Goal: Transaction & Acquisition: Book appointment/travel/reservation

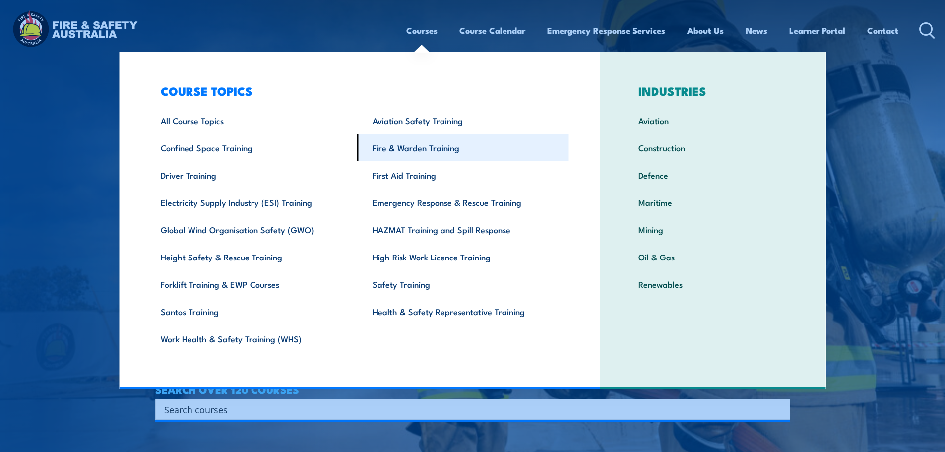
click at [407, 147] on link "Fire & Warden Training" at bounding box center [463, 147] width 212 height 27
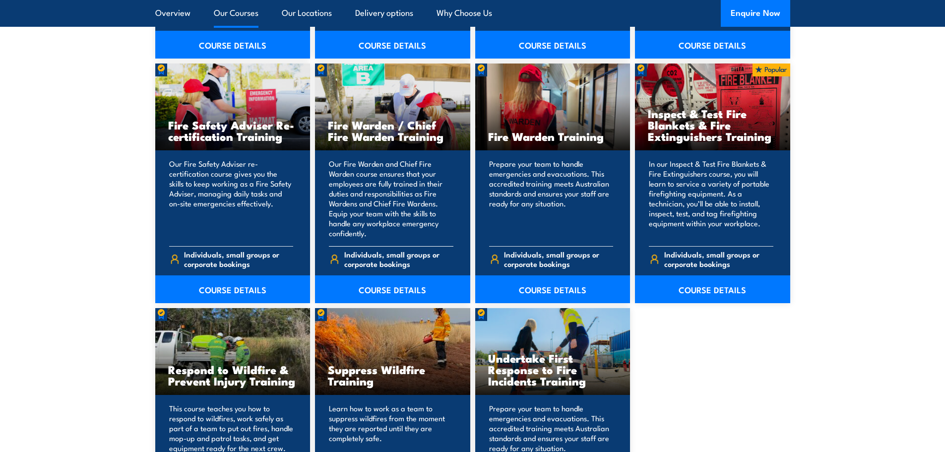
scroll to position [1290, 0]
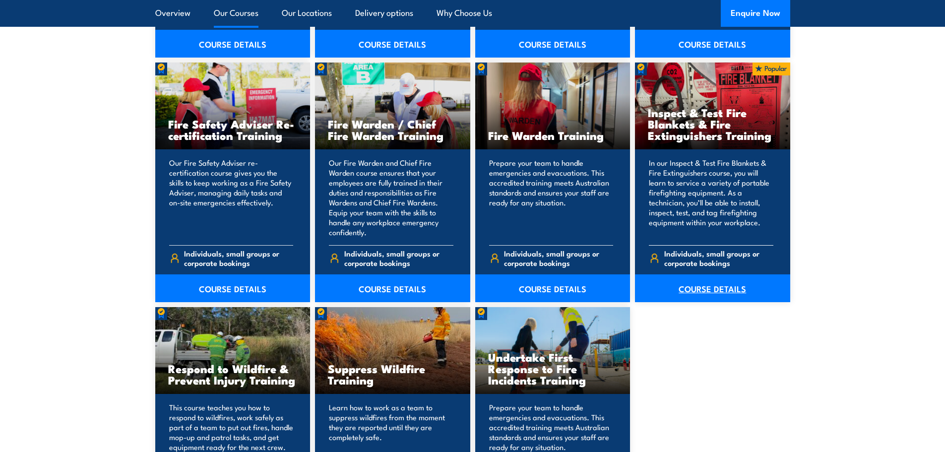
click at [696, 284] on link "COURSE DETAILS" at bounding box center [712, 288] width 155 height 28
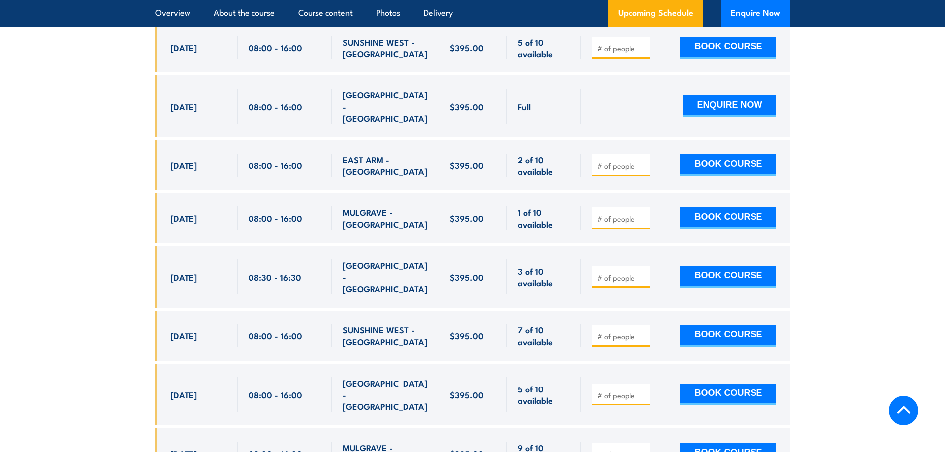
scroll to position [1984, 0]
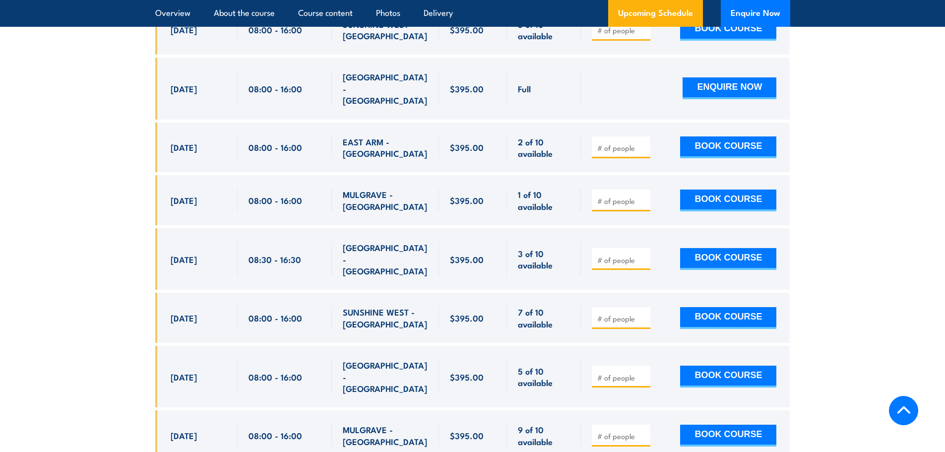
click at [601, 260] on input "number" at bounding box center [622, 260] width 50 height 10
click at [641, 256] on input "1" at bounding box center [622, 260] width 50 height 10
click at [641, 256] on input "2" at bounding box center [622, 260] width 50 height 10
type input "1"
click at [646, 264] on input "1" at bounding box center [622, 260] width 50 height 10
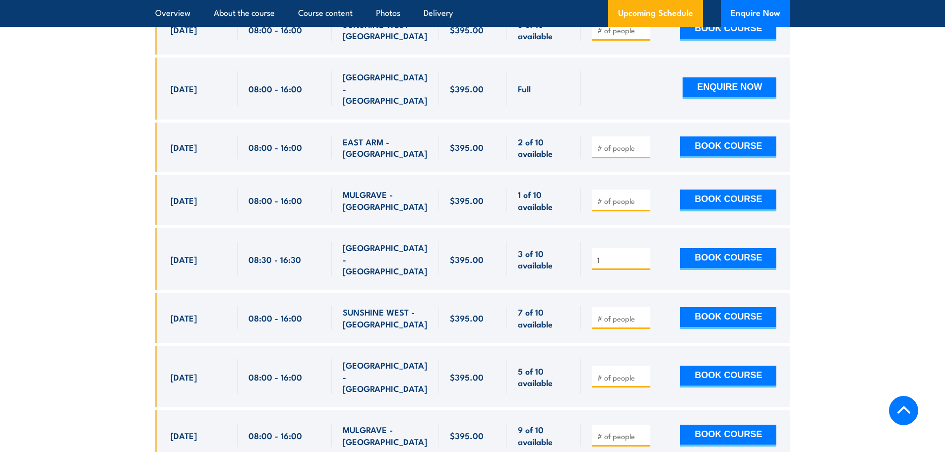
click at [644, 264] on input "1" at bounding box center [622, 260] width 50 height 10
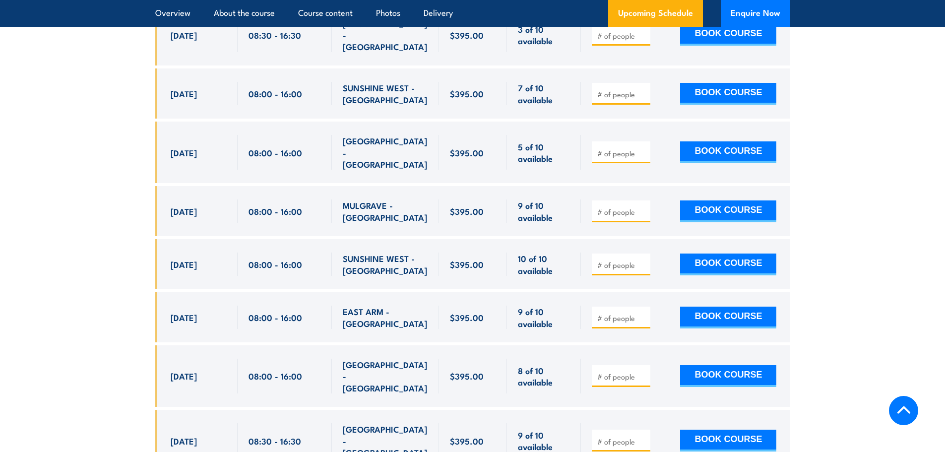
scroll to position [2232, 0]
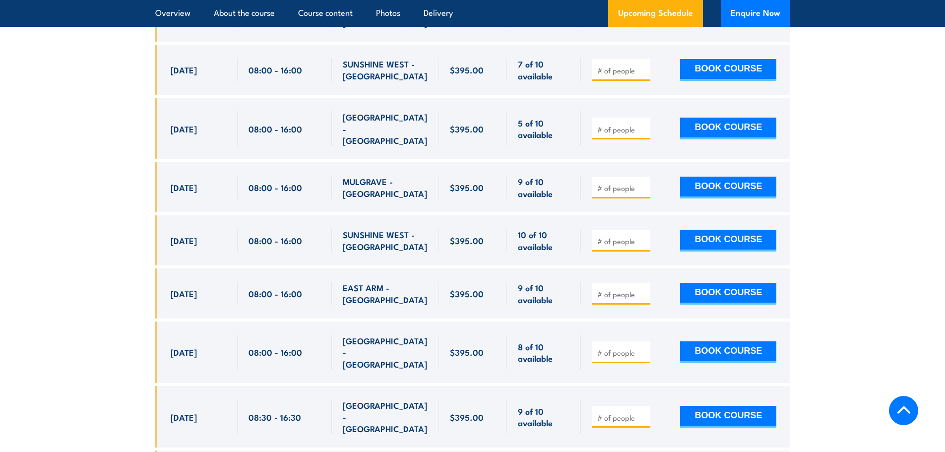
click at [230, 321] on div "27 Oct, 2025, 08:00 - 08:00" at bounding box center [196, 352] width 82 height 62
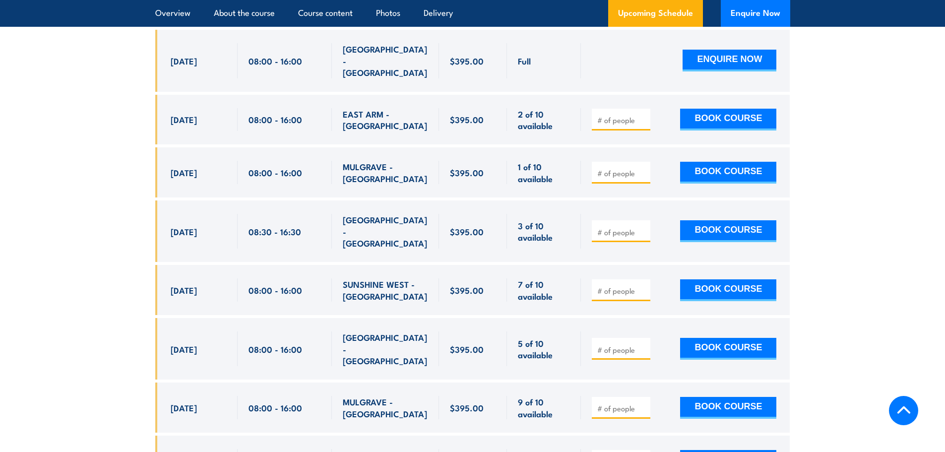
scroll to position [2034, 0]
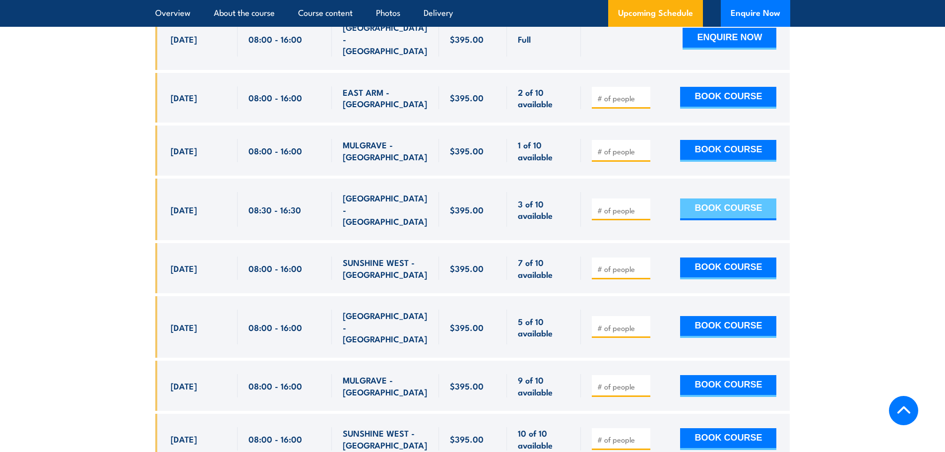
click at [709, 210] on button "BOOK COURSE" at bounding box center [728, 209] width 96 height 22
type input "1"
click at [641, 209] on input "1" at bounding box center [622, 210] width 50 height 10
click at [708, 212] on button "BOOK COURSE" at bounding box center [728, 209] width 96 height 22
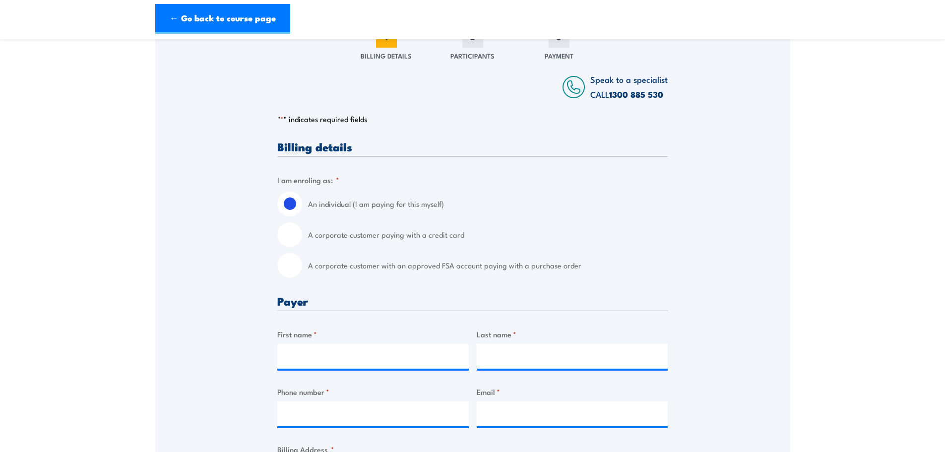
scroll to position [198, 0]
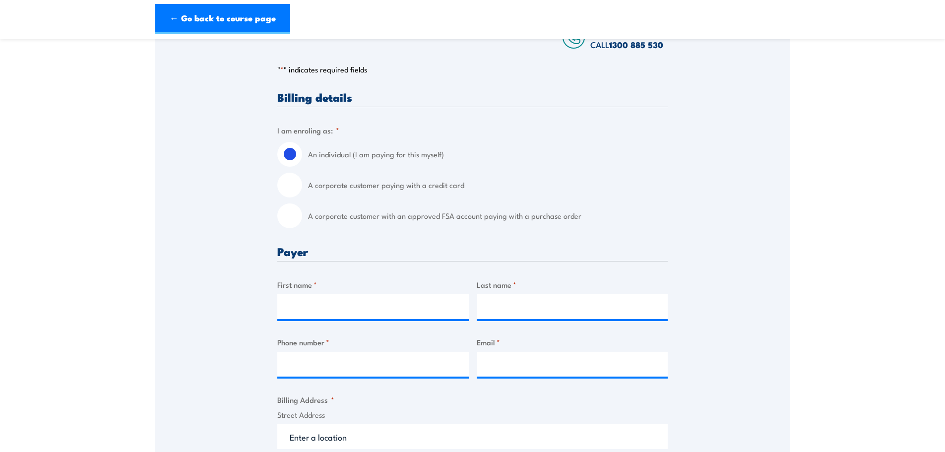
click at [288, 186] on input "A corporate customer paying with a credit card" at bounding box center [289, 185] width 25 height 25
radio input "true"
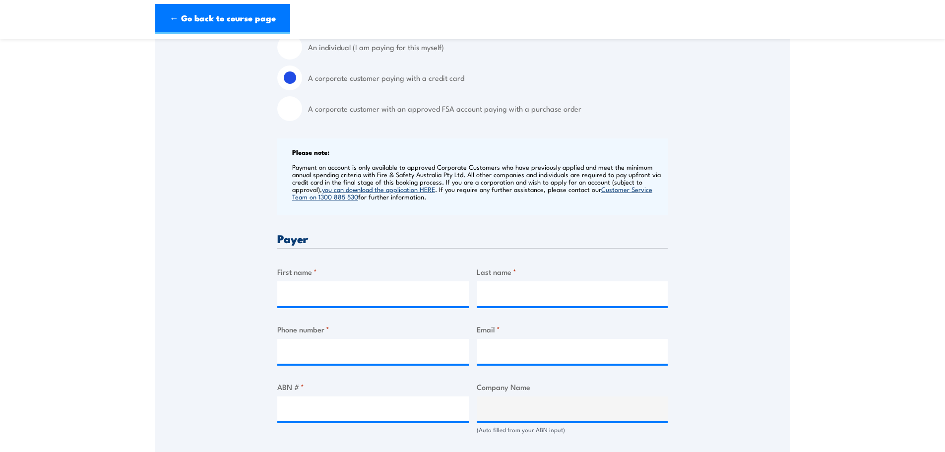
scroll to position [397, 0]
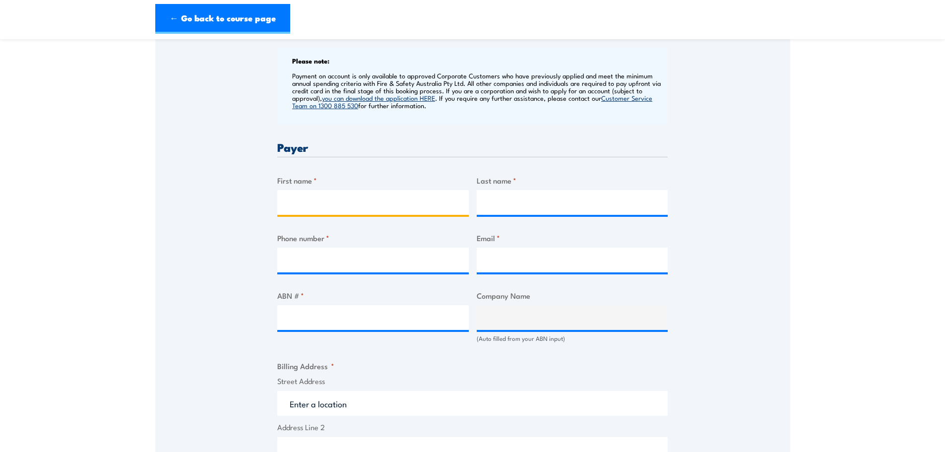
click at [354, 205] on input "First name *" at bounding box center [372, 202] width 191 height 25
type input "C"
type input "April"
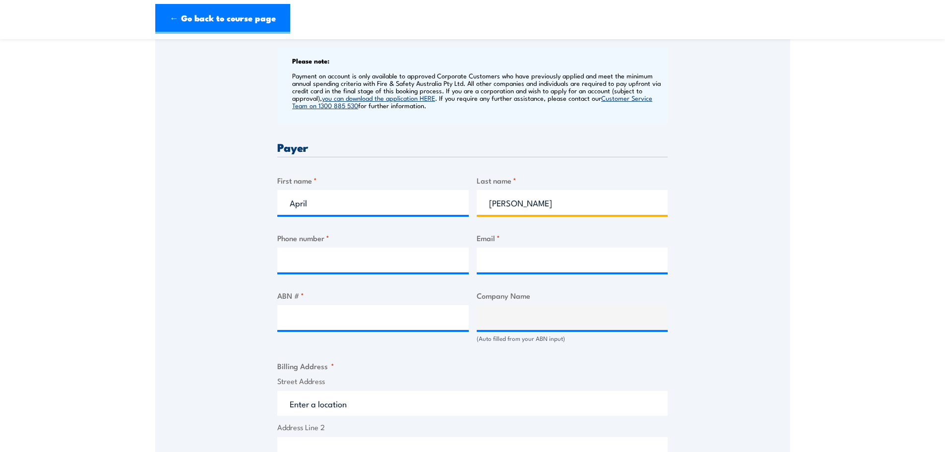
type input "Ward"
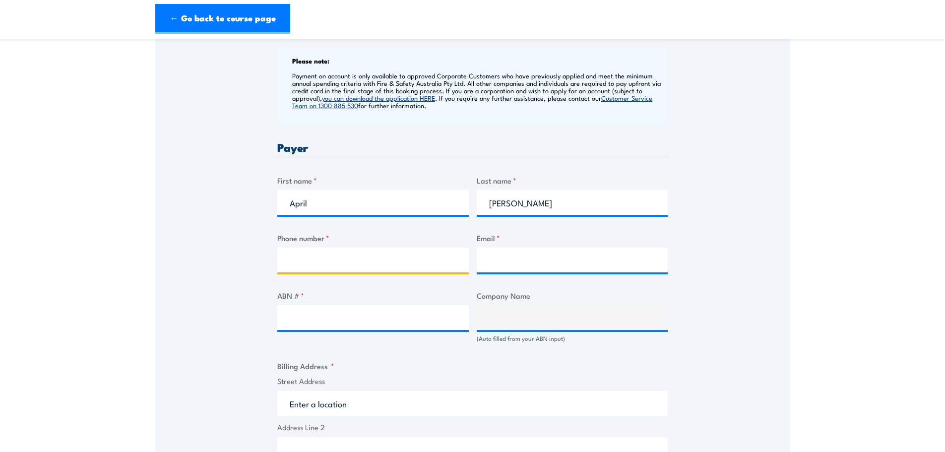
click at [357, 251] on input "Phone number *" at bounding box center [372, 260] width 191 height 25
type input "0456764504"
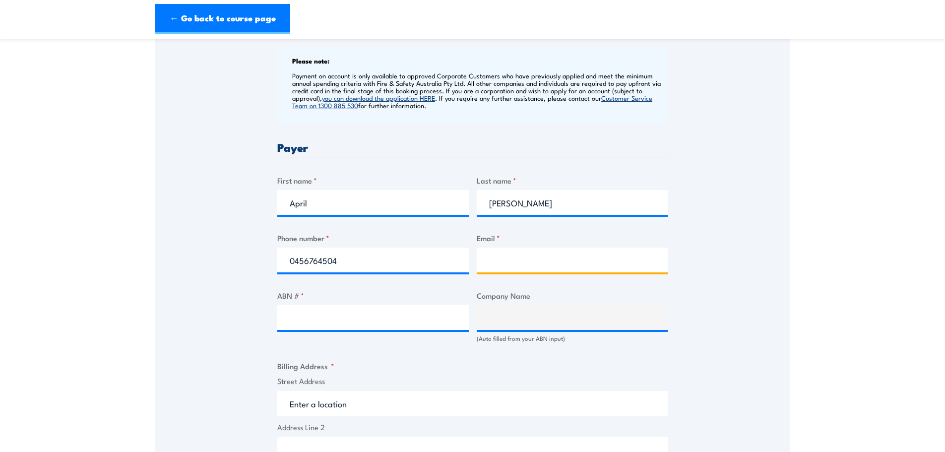
click at [547, 259] on input "Email *" at bounding box center [572, 260] width 191 height 25
click at [492, 259] on input "Email *" at bounding box center [572, 260] width 191 height 25
paste input "aprilward@kennards.com.au"
type input "aprilward@kennards.com.au"
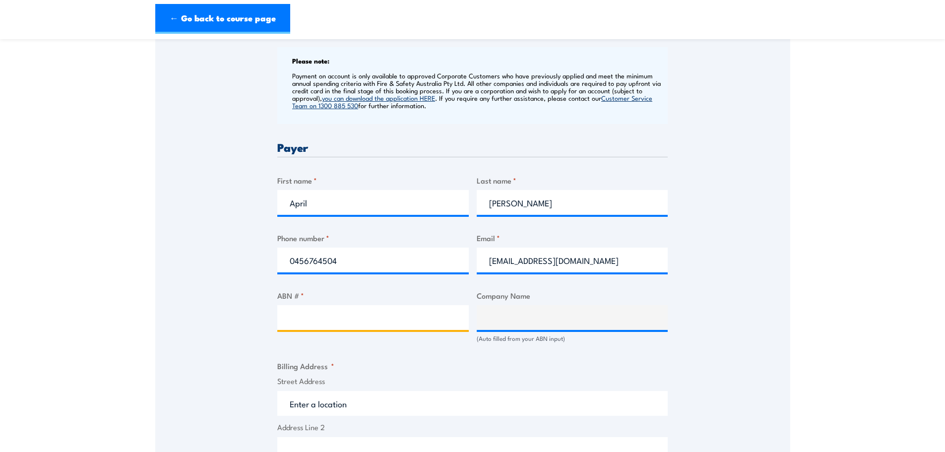
click at [323, 318] on input "ABN # *" at bounding box center [372, 317] width 191 height 25
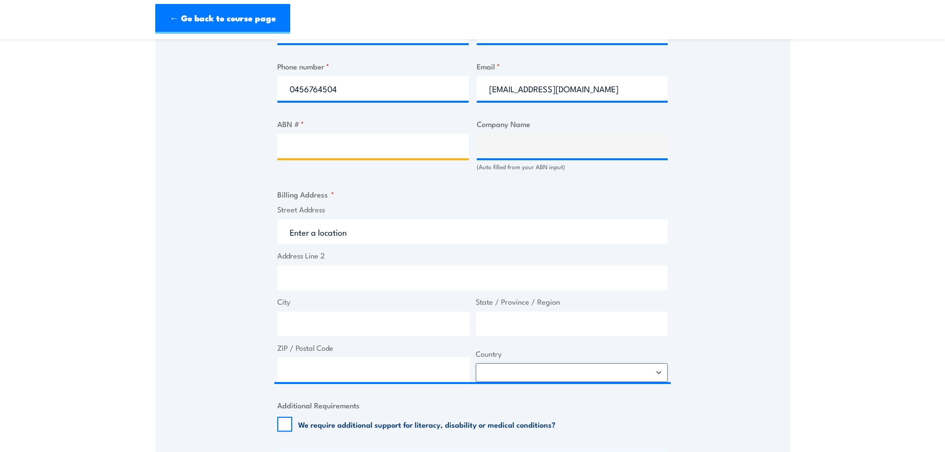
scroll to position [546, 0]
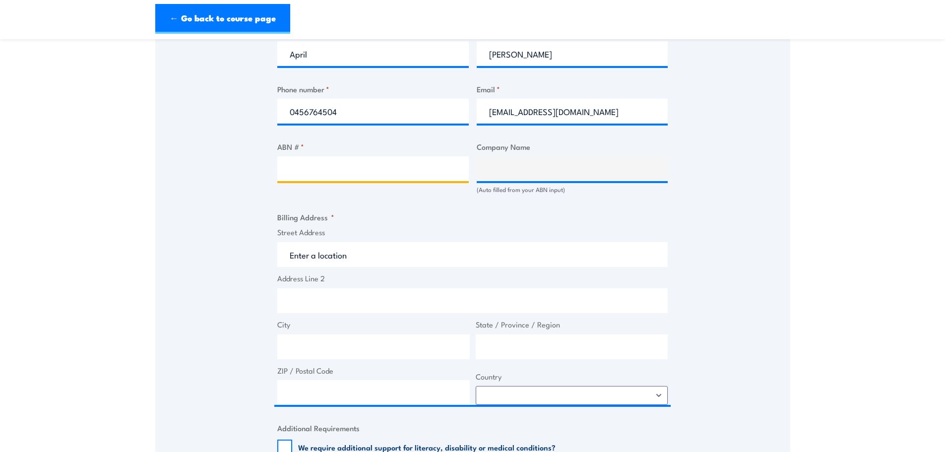
click at [332, 159] on input "ABN # *" at bounding box center [372, 168] width 191 height 25
paste input "ABN: 69 001 740 727"
type input "ABN: 69 001 740 727"
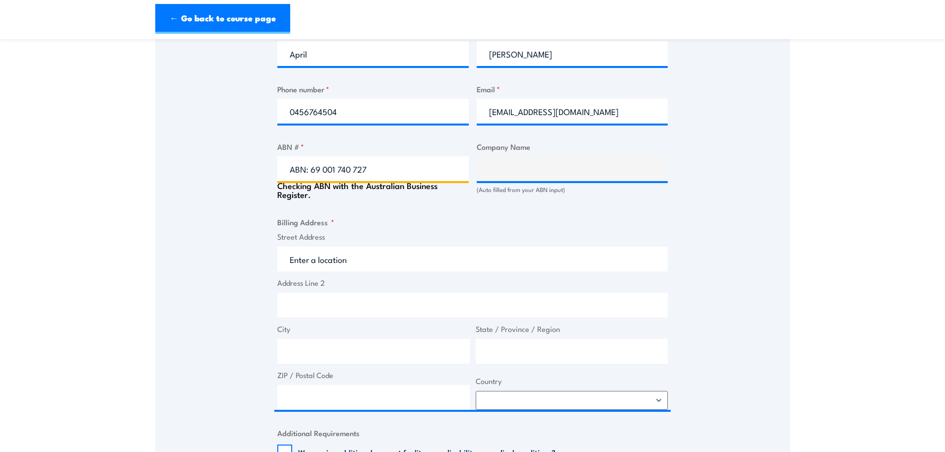
type input "KENNARDS HIRE PTY LIMITED"
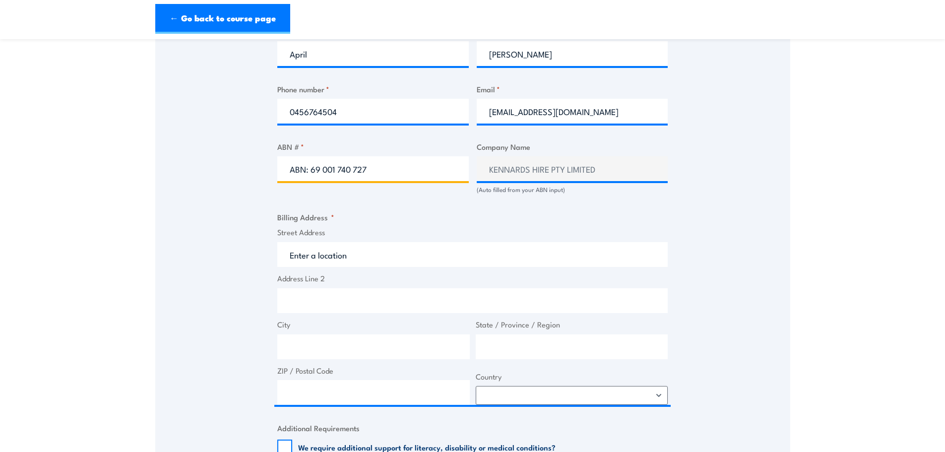
click at [329, 166] on input "ABN: 69 001 740 727" at bounding box center [372, 168] width 191 height 25
drag, startPoint x: 327, startPoint y: 167, endPoint x: 229, endPoint y: 175, distance: 99.0
click at [230, 174] on div "Speak to a specialist CALL 1300 885 530 CALL 1300 885 530 " * " indicates requi…" at bounding box center [472, 174] width 635 height 1069
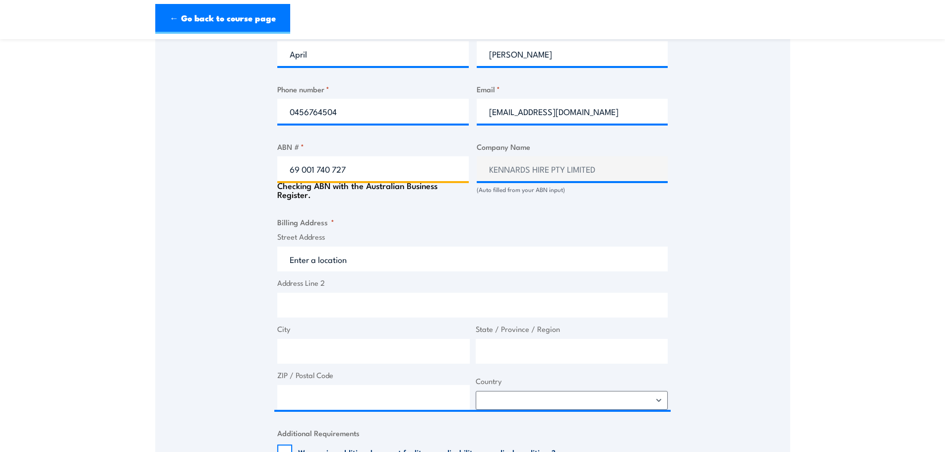
type input "69 001 740 727"
click at [387, 224] on fieldset "Billing Address * Street Address Address Line 2 City State / Province / Region …" at bounding box center [472, 312] width 390 height 193
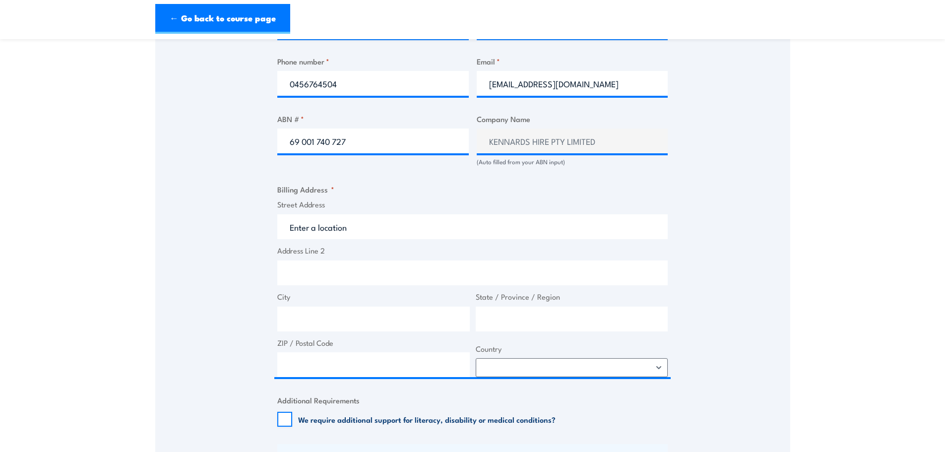
scroll to position [595, 0]
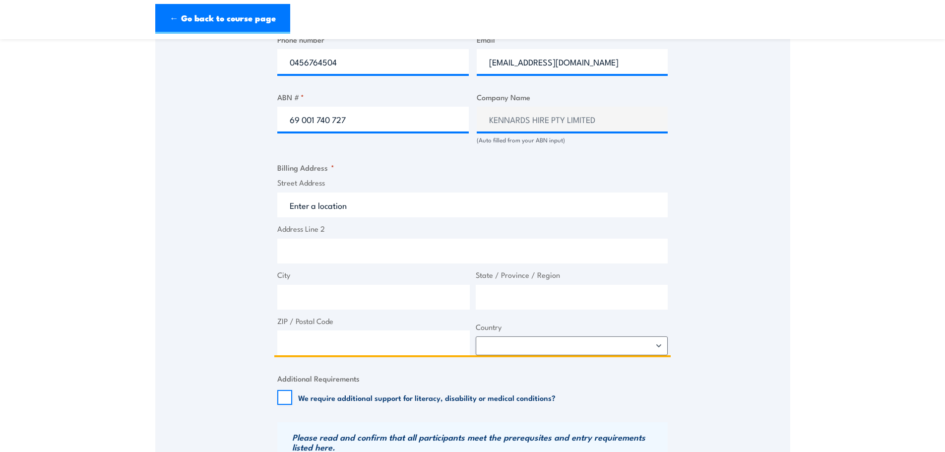
click at [328, 205] on input "Street Address" at bounding box center [472, 204] width 390 height 25
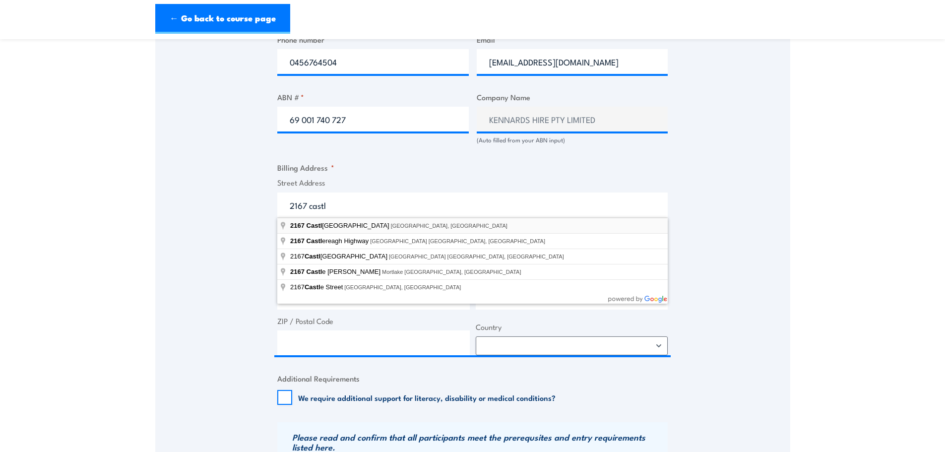
type input "2167 Castlereagh Road, Penrith NSW, Australia"
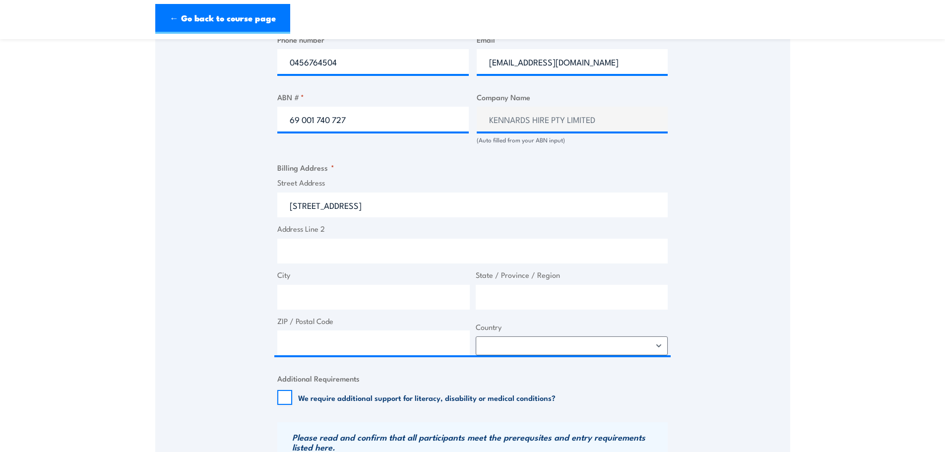
type input "[STREET_ADDRESS]"
type input "Penrith"
type input "[GEOGRAPHIC_DATA]"
type input "2750"
select select "[GEOGRAPHIC_DATA]"
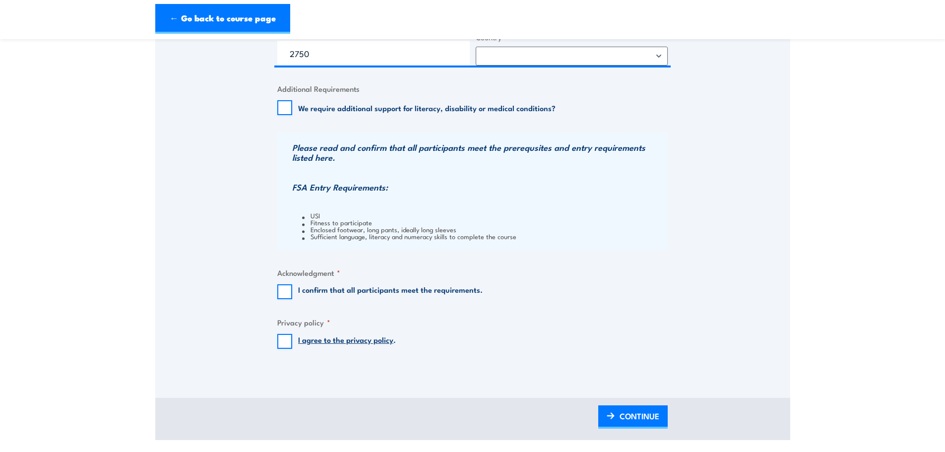
scroll to position [943, 0]
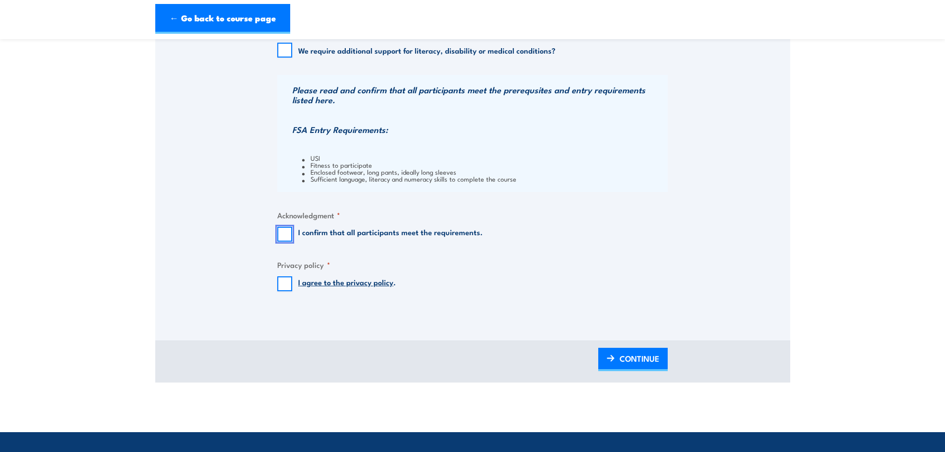
click at [285, 234] on input "I confirm that all participants meet the requirements." at bounding box center [284, 234] width 15 height 15
checkbox input "true"
click at [292, 283] on input "I agree to the privacy policy ." at bounding box center [284, 283] width 15 height 15
checkbox input "true"
click at [638, 358] on span "CONTINUE" at bounding box center [640, 358] width 40 height 26
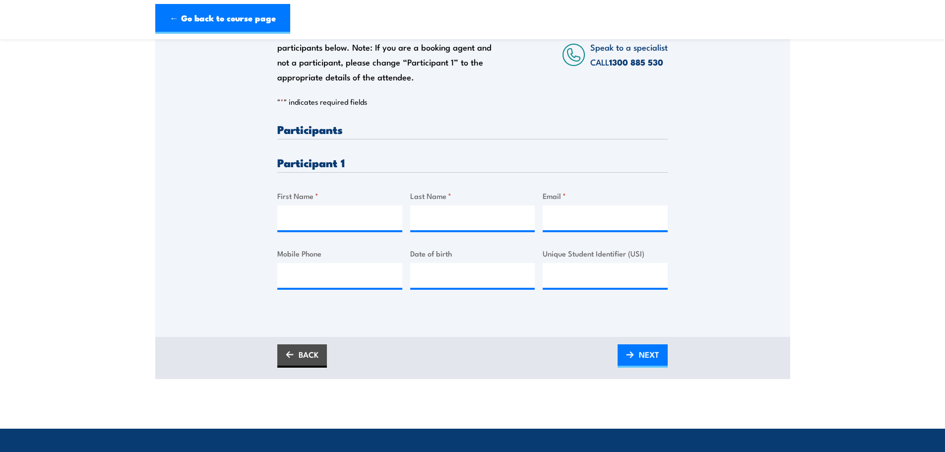
scroll to position [198, 0]
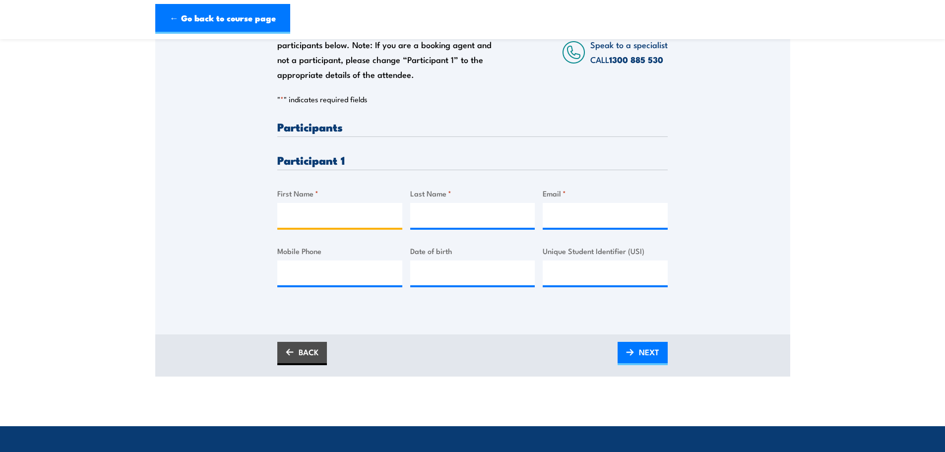
click at [335, 211] on input "First Name *" at bounding box center [339, 215] width 125 height 25
type input "April"
click at [513, 207] on input "Ware" at bounding box center [472, 215] width 125 height 25
type input "Ward"
click at [610, 216] on input "Email *" at bounding box center [605, 215] width 125 height 25
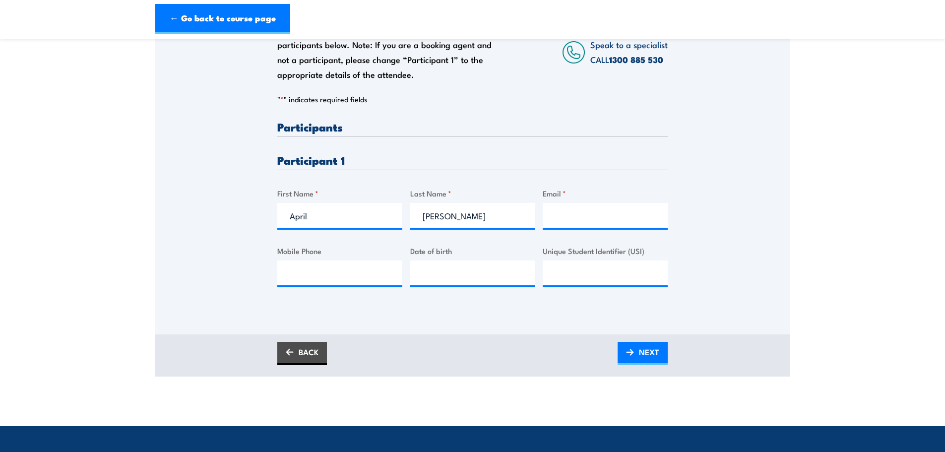
drag, startPoint x: 225, startPoint y: 275, endPoint x: 425, endPoint y: 239, distance: 203.2
click at [225, 275] on div "Please provide names and contact details for each of the participants below. No…" at bounding box center [472, 147] width 635 height 319
click at [554, 225] on input "Email *" at bounding box center [605, 215] width 125 height 25
paste input "aprilward@kennards.com.au"
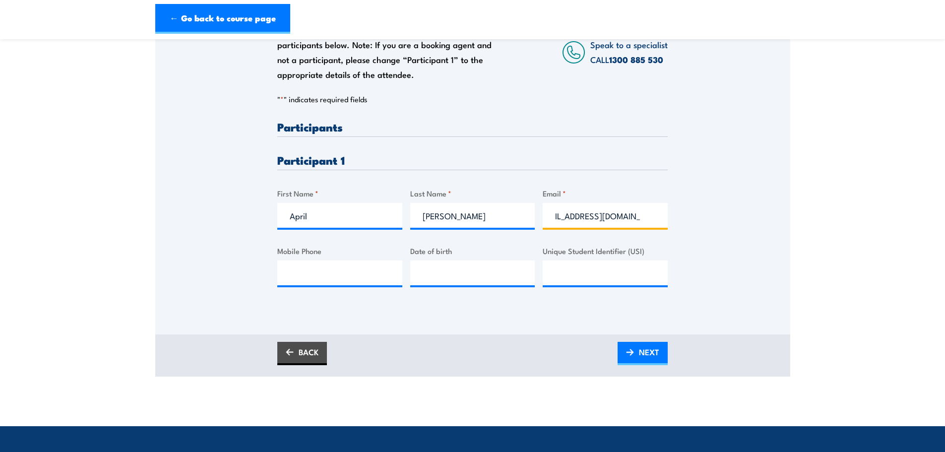
type input "aprilward@kennards.com.au"
click at [321, 264] on input "Mobile Phone" at bounding box center [339, 272] width 125 height 25
type input "0456764504"
click at [597, 273] on input "Unique Student Identifier (USI)" at bounding box center [605, 272] width 125 height 25
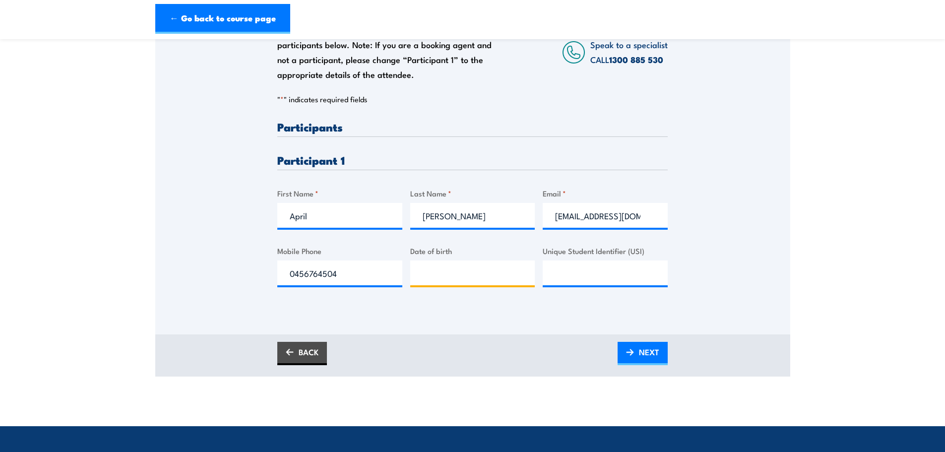
type input "__/__/____"
click at [485, 283] on input "__/__/____" at bounding box center [472, 272] width 125 height 25
click at [632, 263] on input "Unique Student Identifier (USI)" at bounding box center [605, 272] width 125 height 25
type input "__/__/____"
click at [481, 283] on input "__/__/____" at bounding box center [472, 272] width 125 height 25
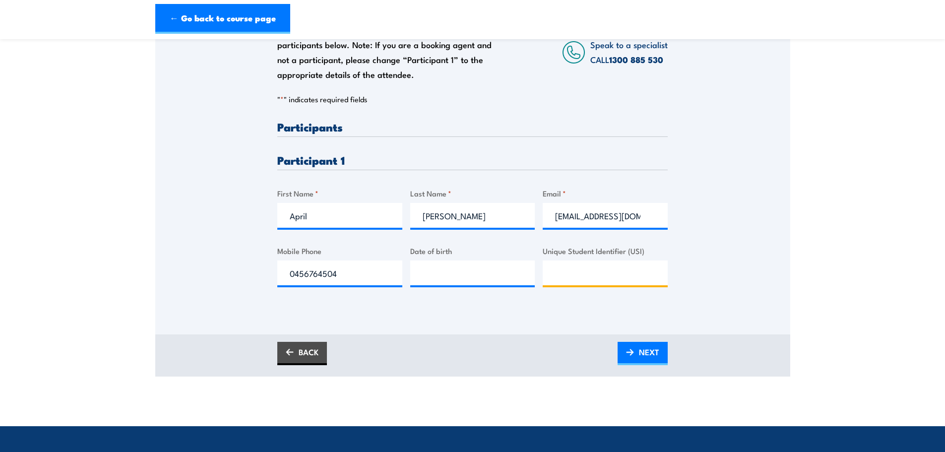
click at [605, 280] on input "Unique Student Identifier (USI)" at bounding box center [605, 272] width 125 height 25
click at [589, 317] on div "Please provide names and contact details for each of the participants below. No…" at bounding box center [472, 161] width 635 height 347
click at [323, 349] on link "BACK" at bounding box center [302, 353] width 50 height 23
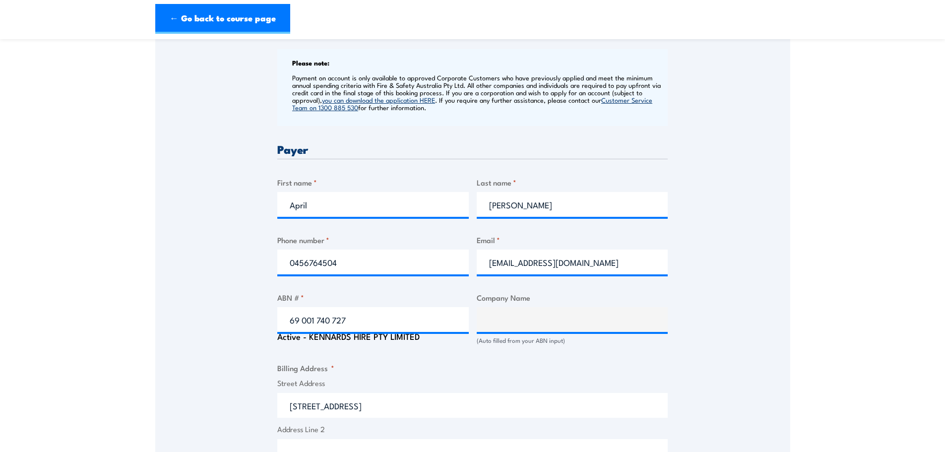
scroll to position [397, 0]
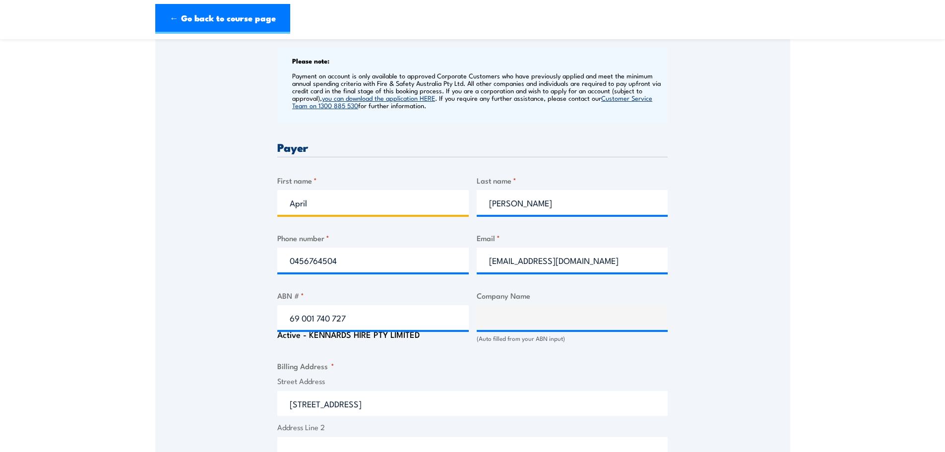
drag, startPoint x: 333, startPoint y: 212, endPoint x: 224, endPoint y: 210, distance: 109.2
click at [225, 210] on div "Speak to a specialist CALL 1300 885 530 CALL 1300 885 530 " * " indicates requi…" at bounding box center [472, 323] width 635 height 1069
type input "Cameron"
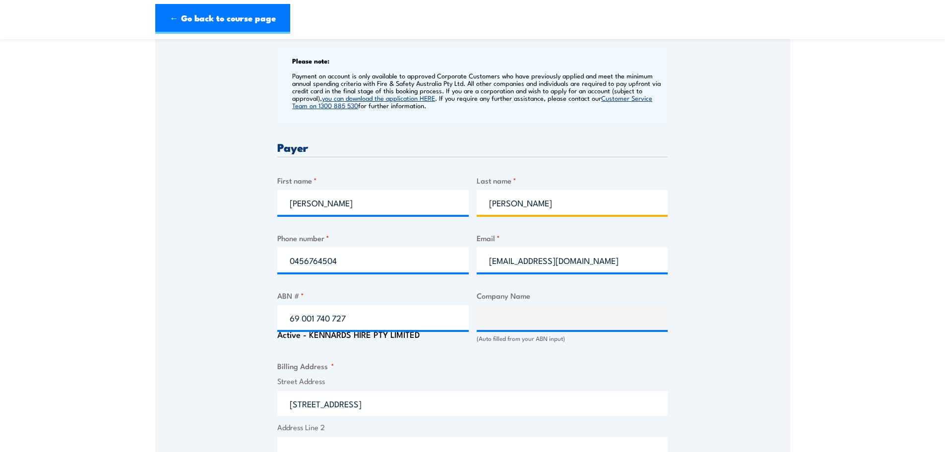
type input "Fameli"
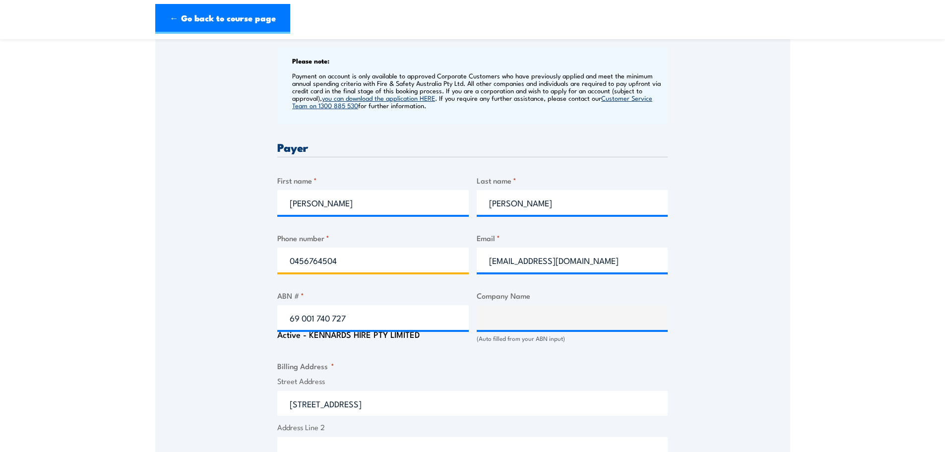
drag, startPoint x: 357, startPoint y: 260, endPoint x: 58, endPoint y: 298, distance: 301.1
click at [58, 298] on section "Inspect and test fire blankets and fire extinguishers Training 22 September 202…" at bounding box center [472, 290] width 945 height 1275
type input "0"
type input "0428466061"
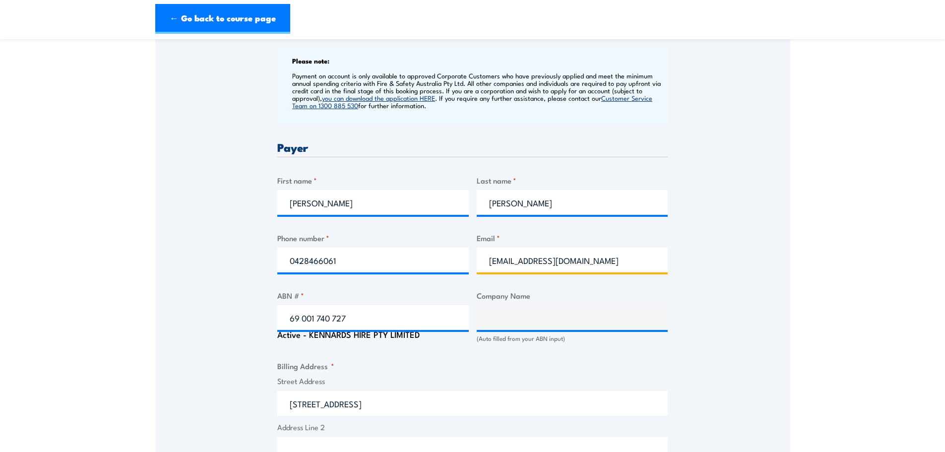
click at [521, 264] on input "aprilward@kennards.com.au" at bounding box center [572, 260] width 191 height 25
drag, startPoint x: 526, startPoint y: 263, endPoint x: 431, endPoint y: 275, distance: 96.5
click at [431, 275] on div "Billing details I am enroling as: * An individual (I am paying for this myself)…" at bounding box center [472, 373] width 390 height 961
type input "cameronfameli@kennards.com.au"
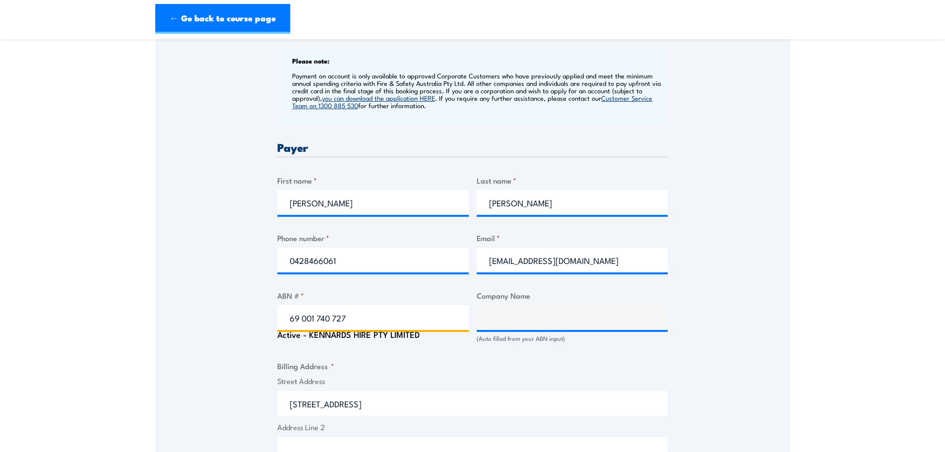
click at [372, 320] on input "69 001 740 727" at bounding box center [372, 317] width 191 height 25
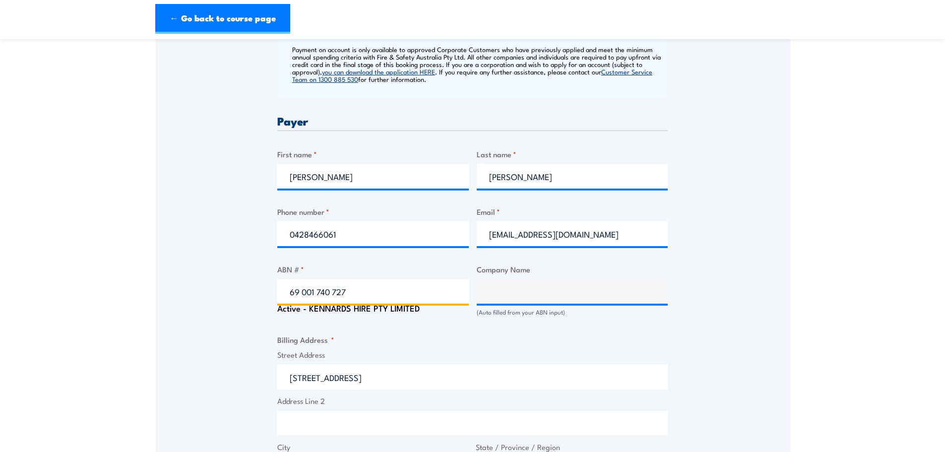
scroll to position [446, 0]
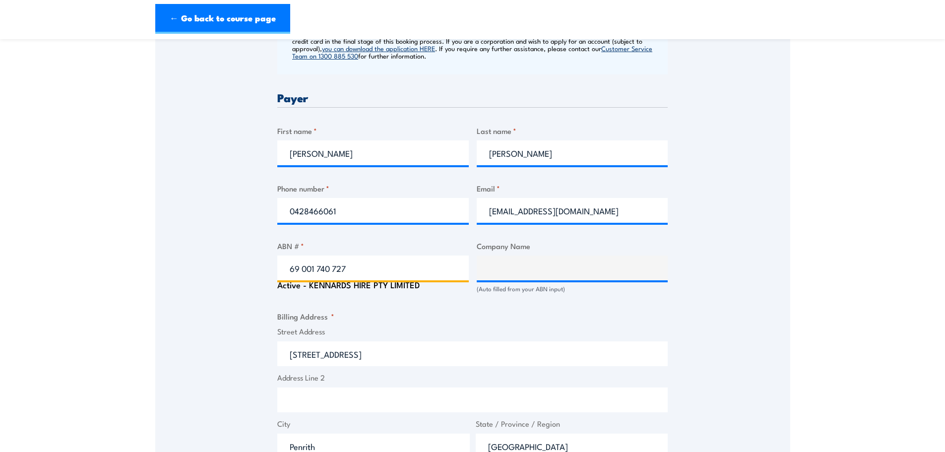
click input "Previous" at bounding box center [0, 0] width 0 height 0
drag, startPoint x: 369, startPoint y: 267, endPoint x: 83, endPoint y: 297, distance: 287.8
click at [85, 297] on section "Inspect and test fire blankets and fire extinguishers Training 22 September 202…" at bounding box center [472, 240] width 945 height 1275
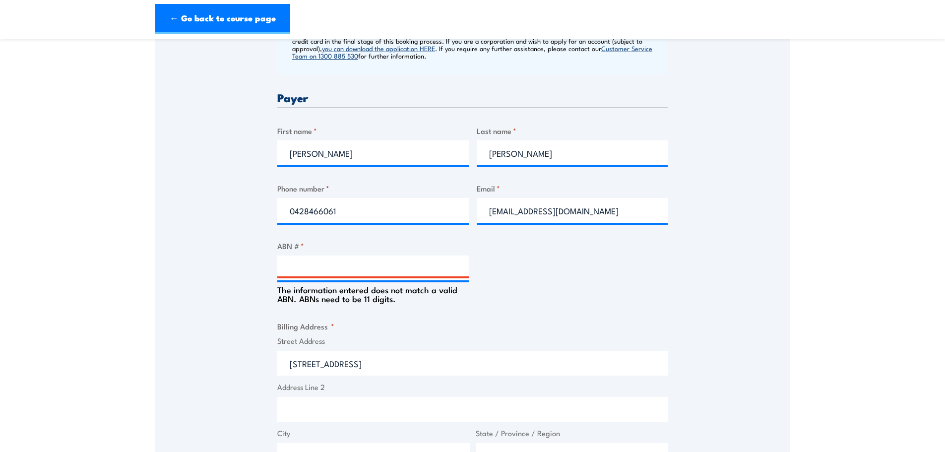
drag, startPoint x: 298, startPoint y: 300, endPoint x: 303, endPoint y: 299, distance: 5.1
click at [300, 300] on div "Billing details I am enroling as: * An individual (I am paying for this myself)…" at bounding box center [472, 328] width 390 height 971
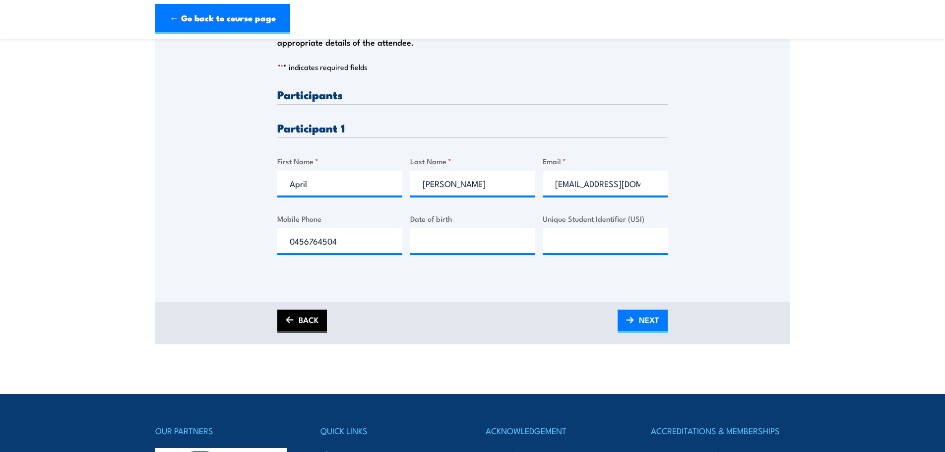
scroll to position [248, 0]
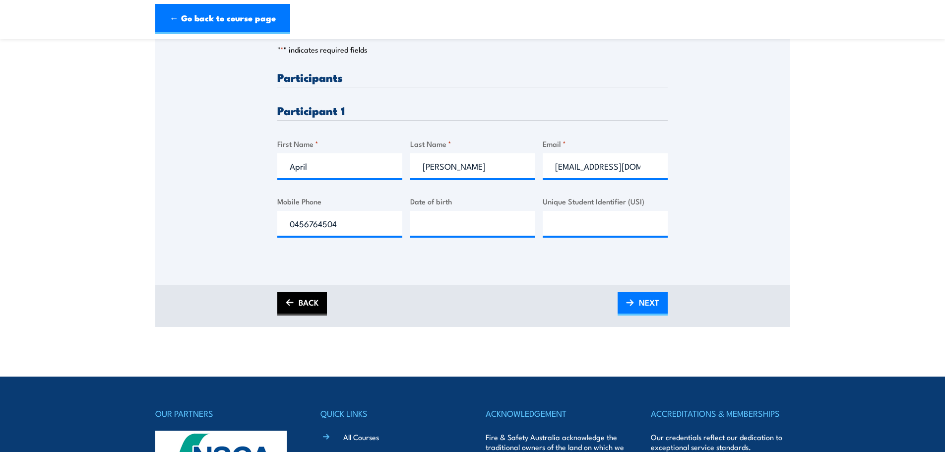
click at [308, 298] on link "BACK" at bounding box center [302, 303] width 50 height 23
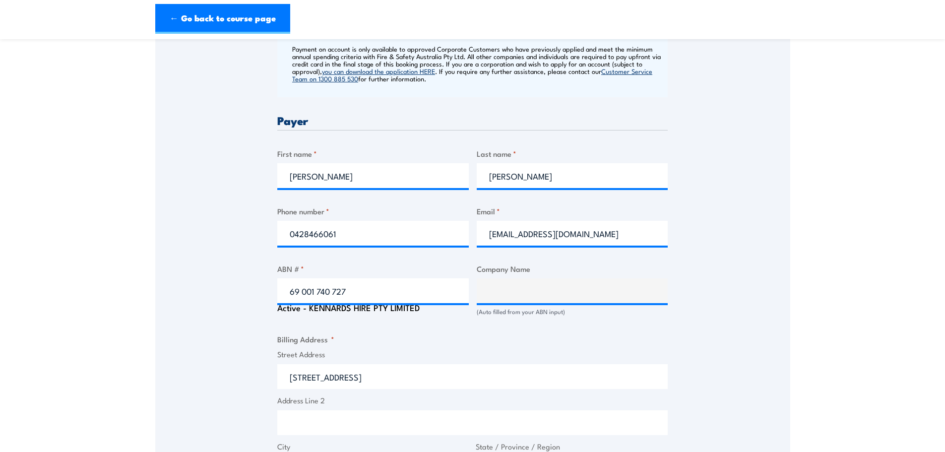
scroll to position [446, 0]
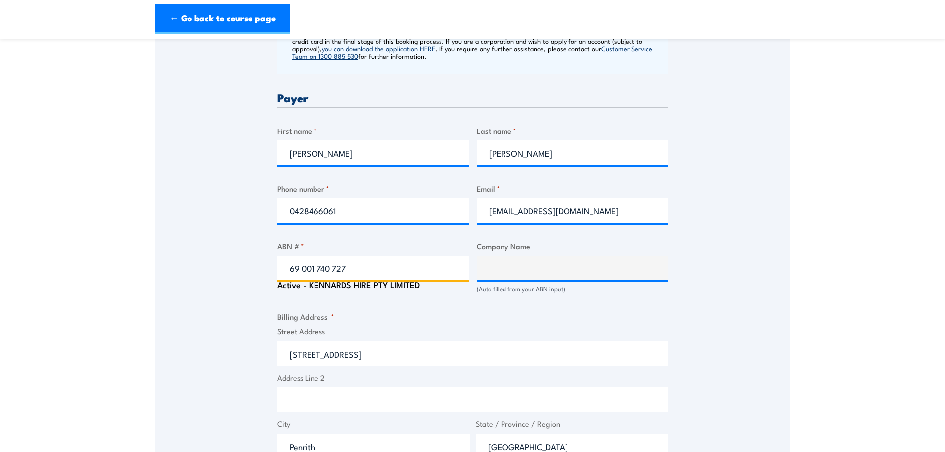
drag, startPoint x: 371, startPoint y: 276, endPoint x: 218, endPoint y: 286, distance: 153.1
click at [218, 286] on div "Speak to a specialist CALL 1300 885 530 CALL 1300 885 530 " * " indicates requi…" at bounding box center [472, 274] width 635 height 1069
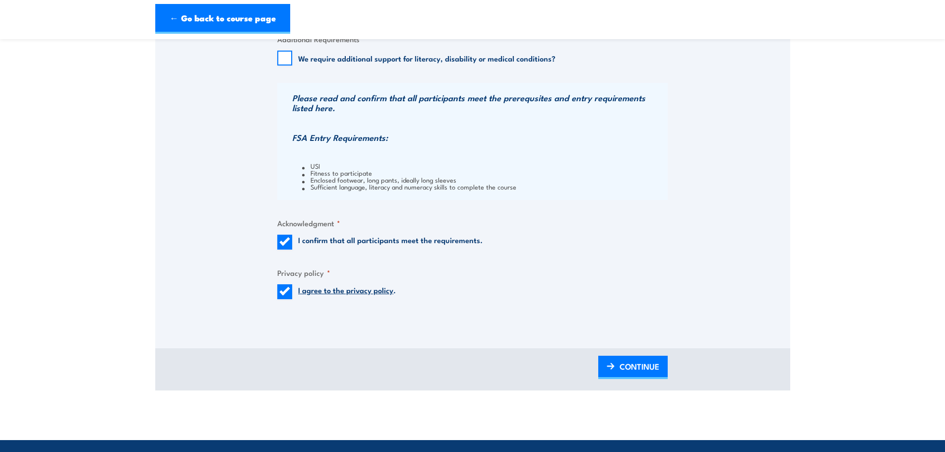
scroll to position [1091, 0]
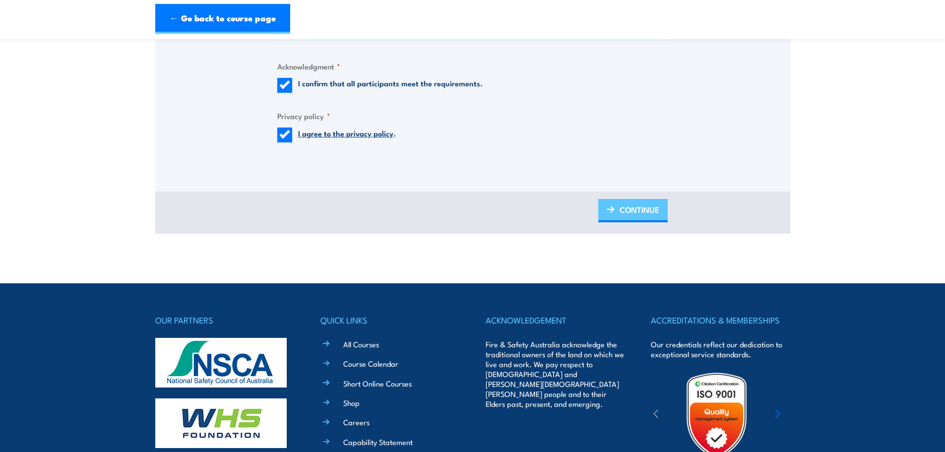
click at [615, 206] on link "CONTINUE" at bounding box center [632, 210] width 69 height 23
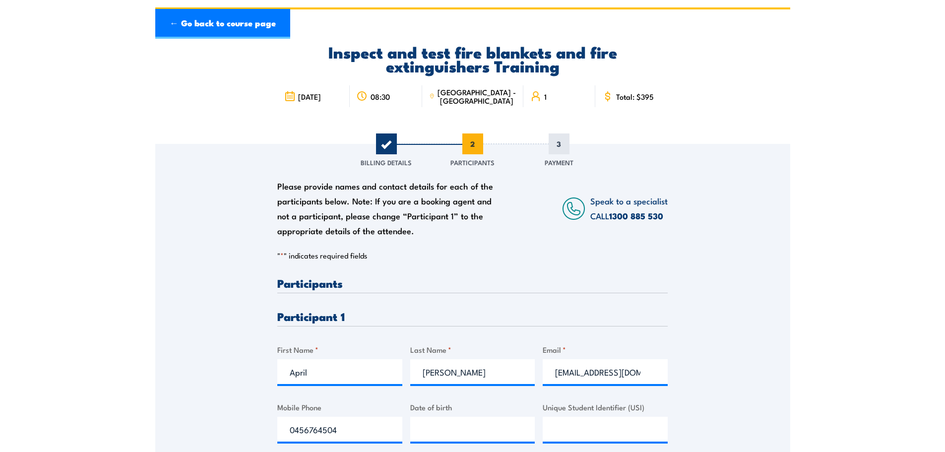
scroll to position [198, 0]
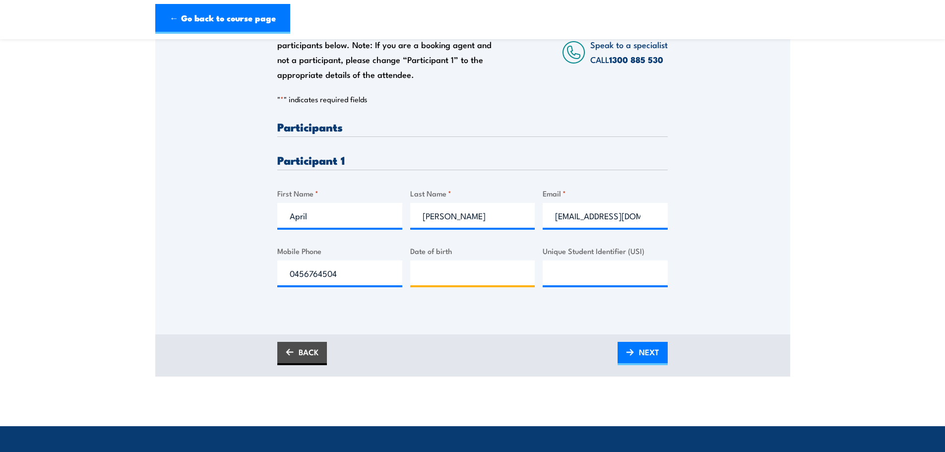
type input "__/__/____"
click at [471, 274] on input "__/__/____" at bounding box center [472, 272] width 125 height 25
type input "01/04/1990"
click at [314, 345] on link "BACK" at bounding box center [302, 353] width 50 height 23
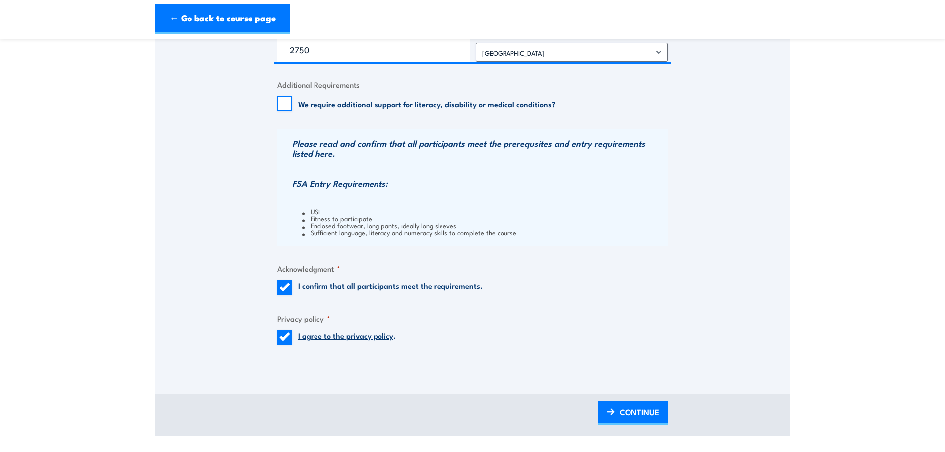
scroll to position [1042, 0]
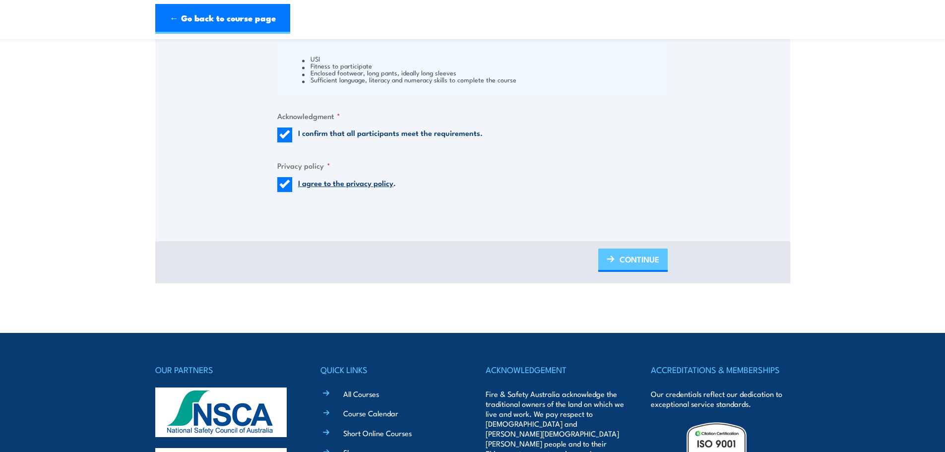
click at [622, 252] on span "CONTINUE" at bounding box center [640, 259] width 40 height 26
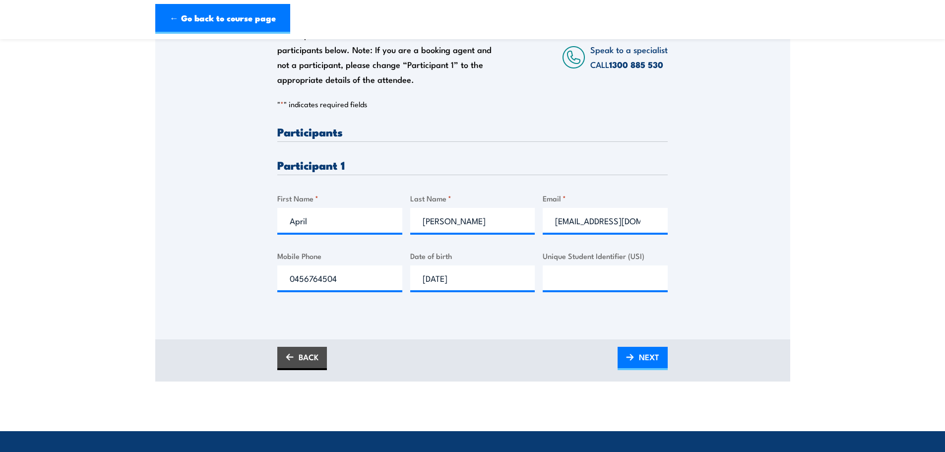
scroll to position [198, 0]
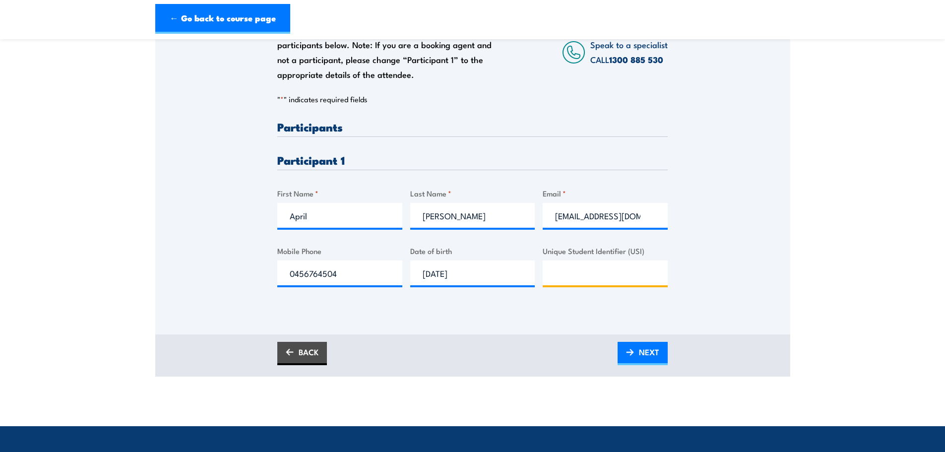
click at [566, 270] on input "Unique Student Identifier (USI)" at bounding box center [605, 272] width 125 height 25
type input "W29SM656CS"
click at [625, 345] on link "NEXT" at bounding box center [643, 353] width 50 height 23
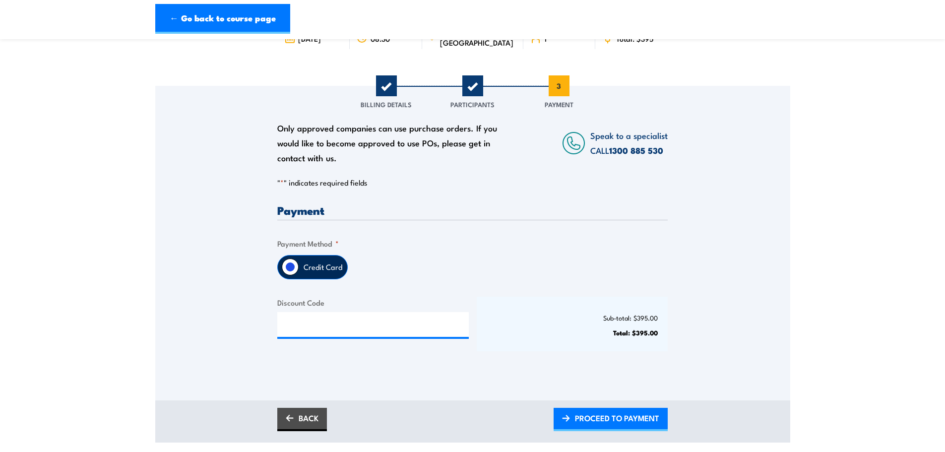
scroll to position [149, 0]
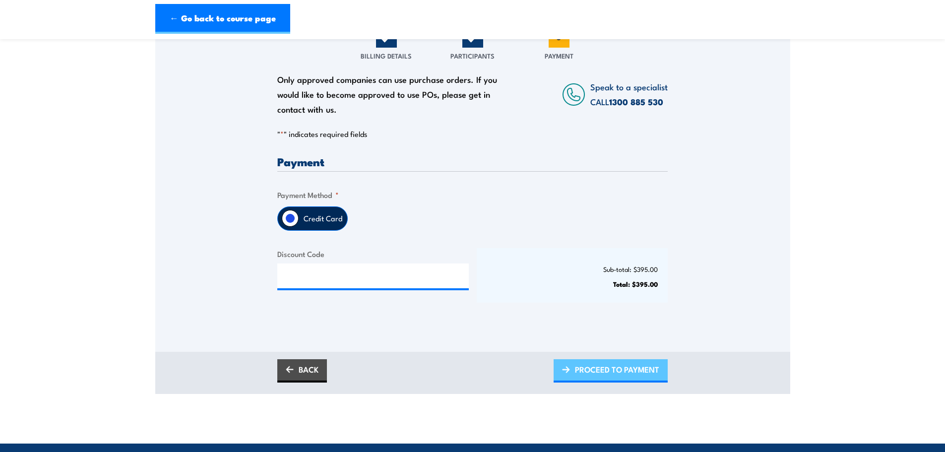
click at [583, 371] on span "PROCEED TO PAYMENT" at bounding box center [617, 369] width 84 height 26
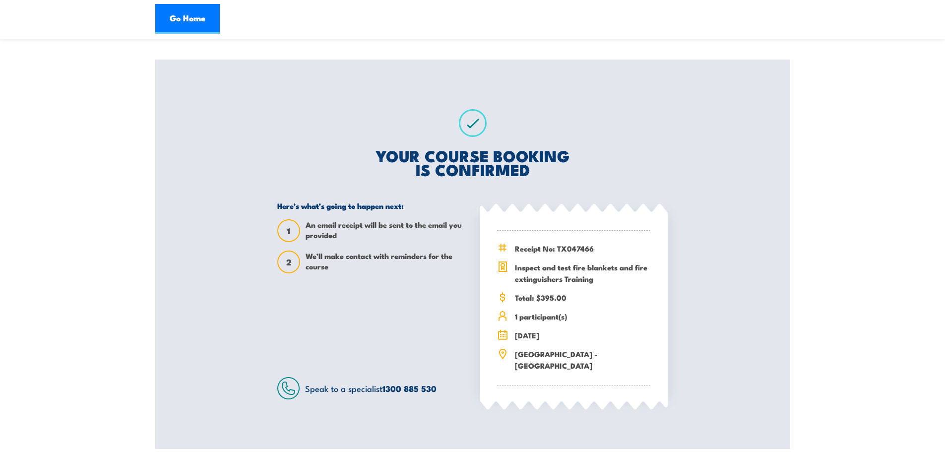
scroll to position [149, 0]
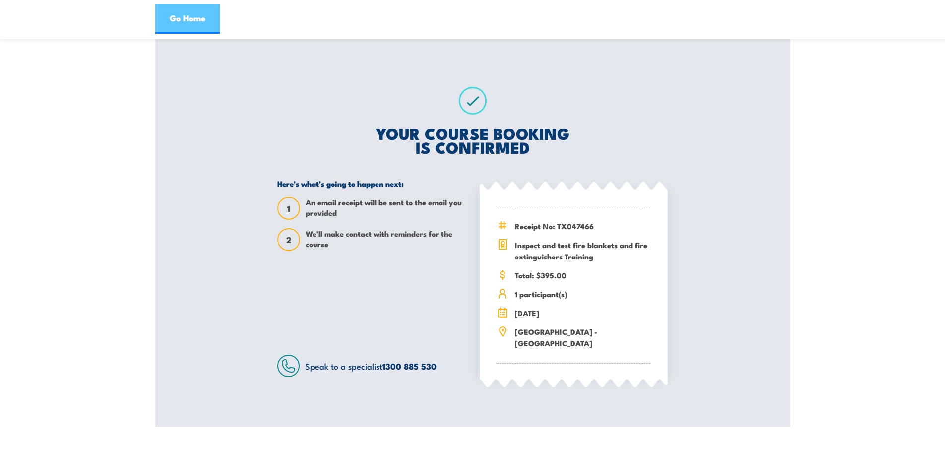
click at [175, 23] on link "Go Home" at bounding box center [187, 19] width 64 height 30
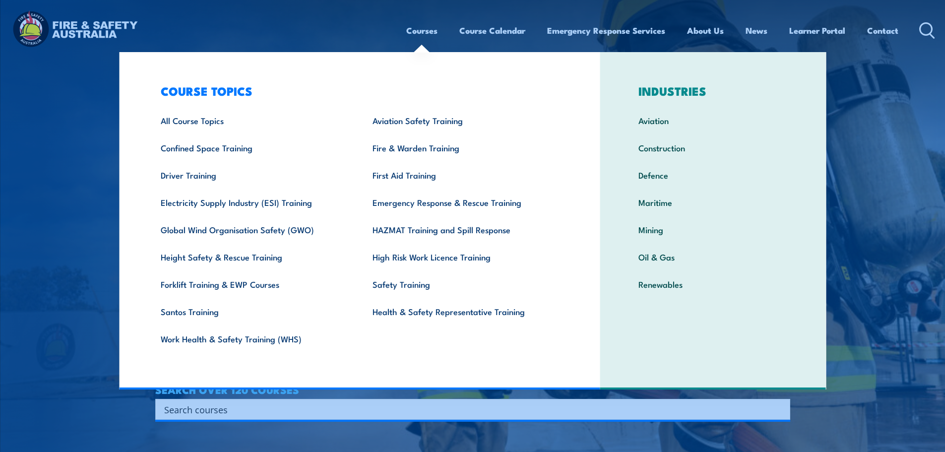
click at [425, 35] on link "Courses" at bounding box center [421, 30] width 31 height 26
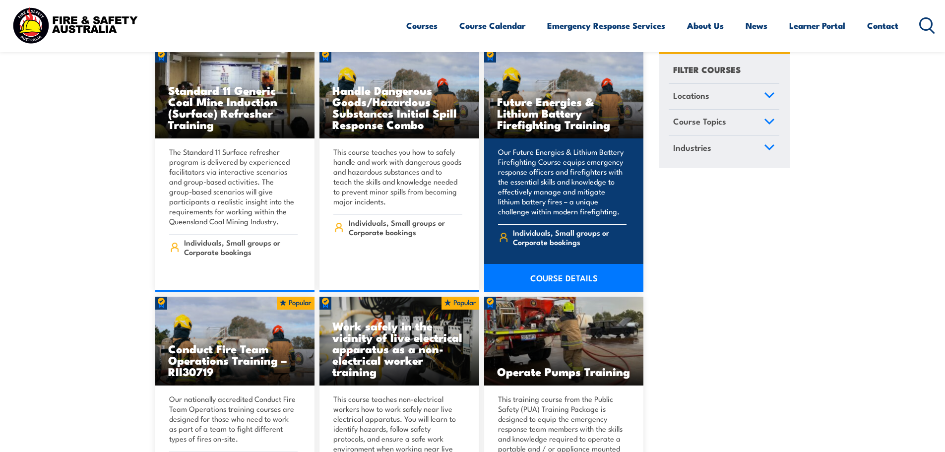
scroll to position [1538, 0]
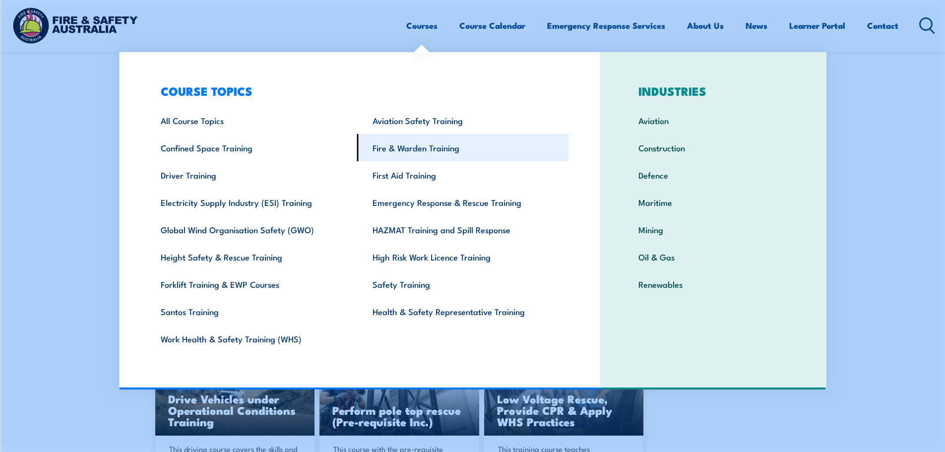
click at [422, 146] on link "Fire & Warden Training" at bounding box center [463, 147] width 212 height 27
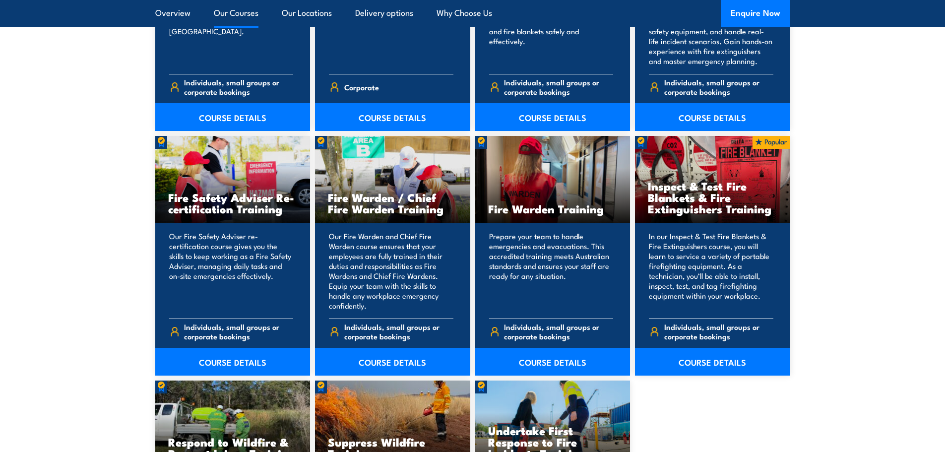
scroll to position [1240, 0]
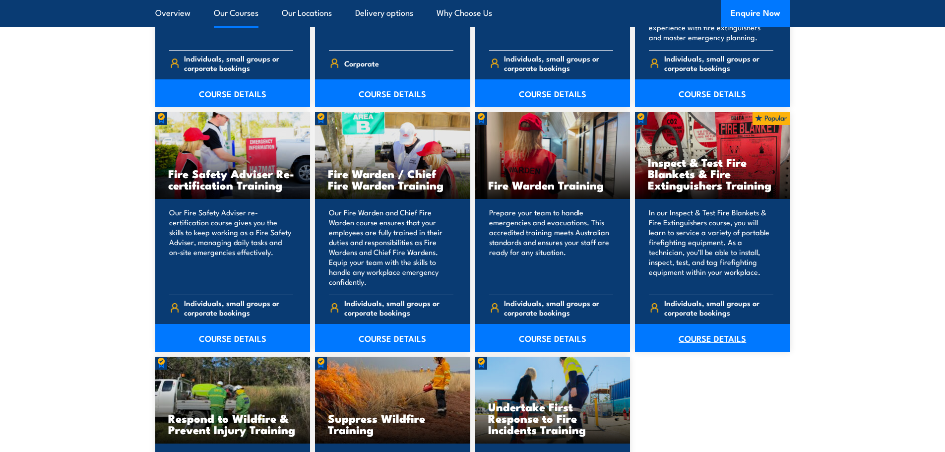
click at [711, 337] on link "COURSE DETAILS" at bounding box center [712, 338] width 155 height 28
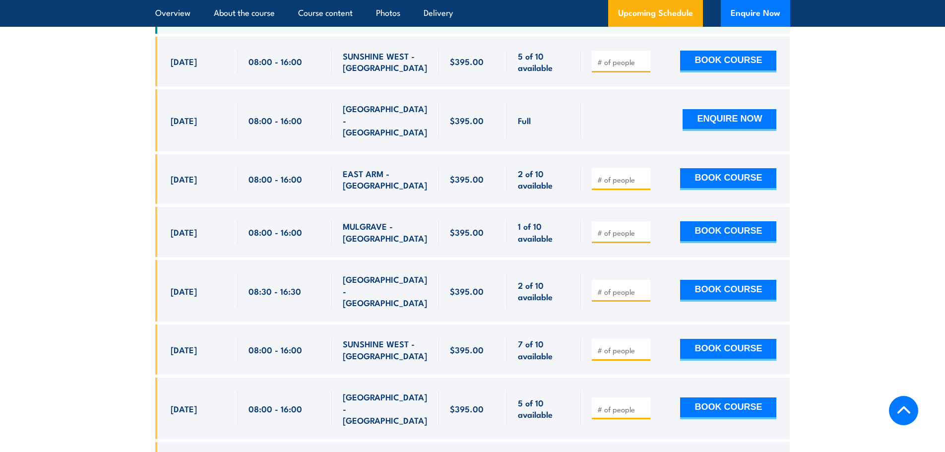
scroll to position [1984, 0]
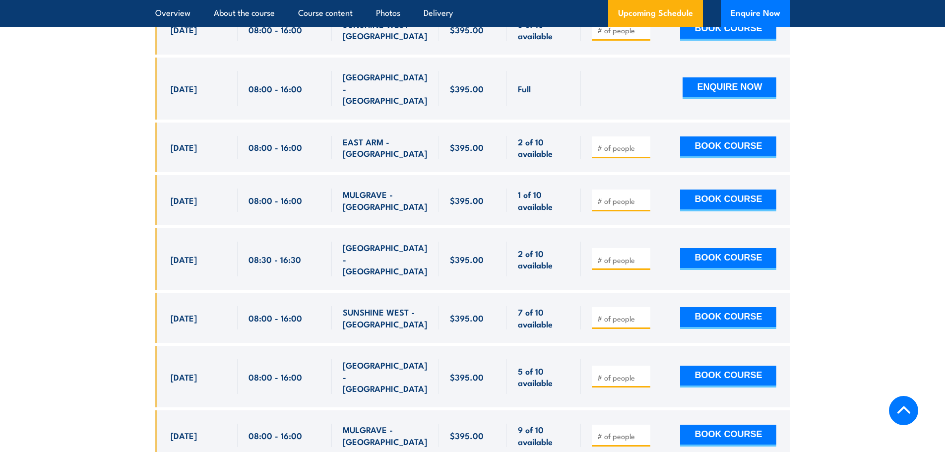
click at [625, 253] on div at bounding box center [621, 259] width 59 height 22
type input "1"
click at [646, 257] on input "1" at bounding box center [622, 260] width 50 height 10
click at [700, 256] on button "BOOK COURSE" at bounding box center [728, 259] width 96 height 22
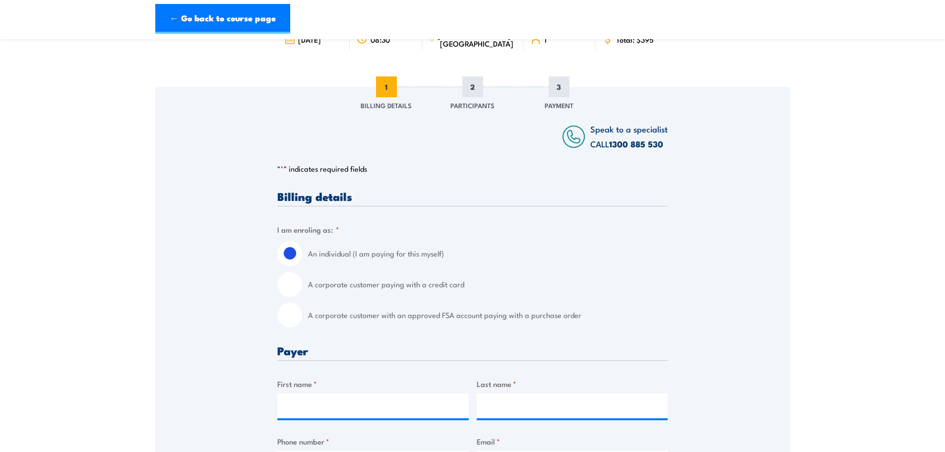
click at [292, 285] on input "A corporate customer paying with a credit card" at bounding box center [289, 284] width 25 height 25
radio input "true"
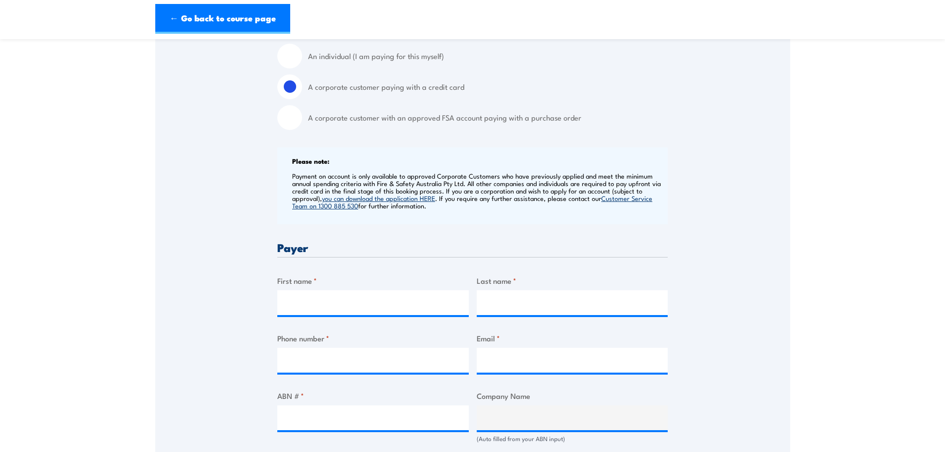
scroll to position [298, 0]
click at [323, 292] on input "First name *" at bounding box center [372, 301] width 191 height 25
type input "Cameron"
type input "Fameli"
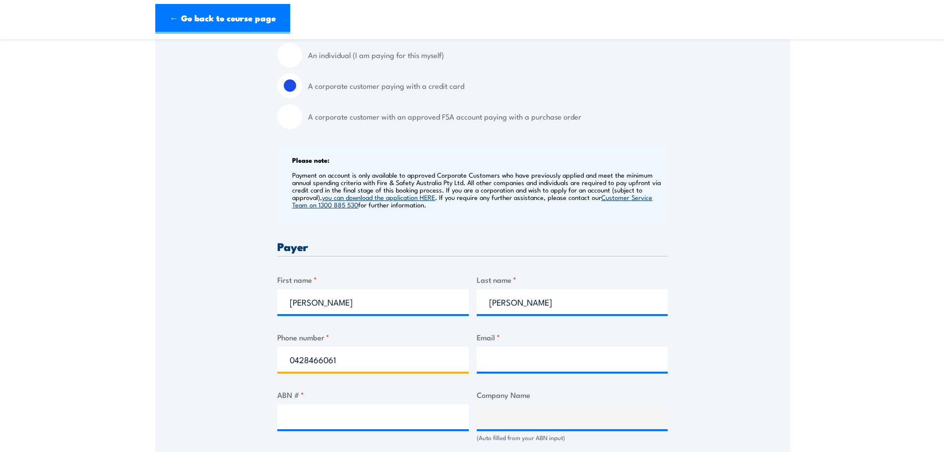
type input "0428466061"
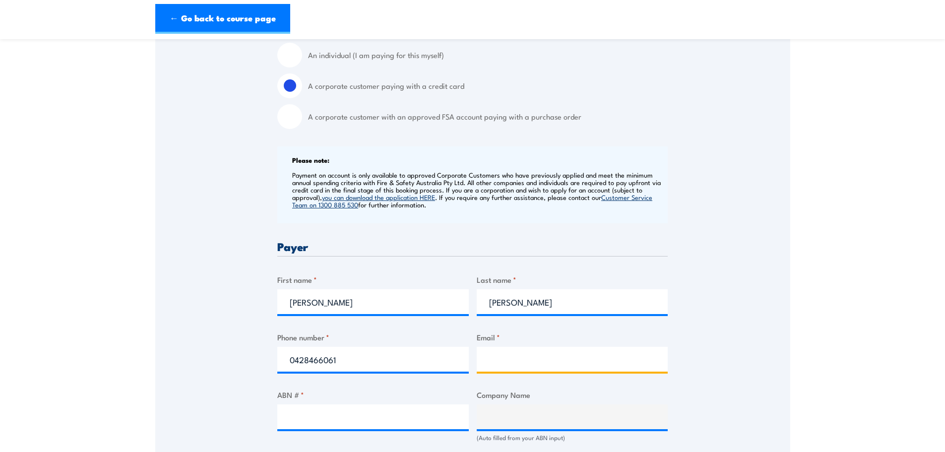
click at [529, 357] on input "Email *" at bounding box center [572, 359] width 191 height 25
type input "cameronfameli@kennards.com.au"
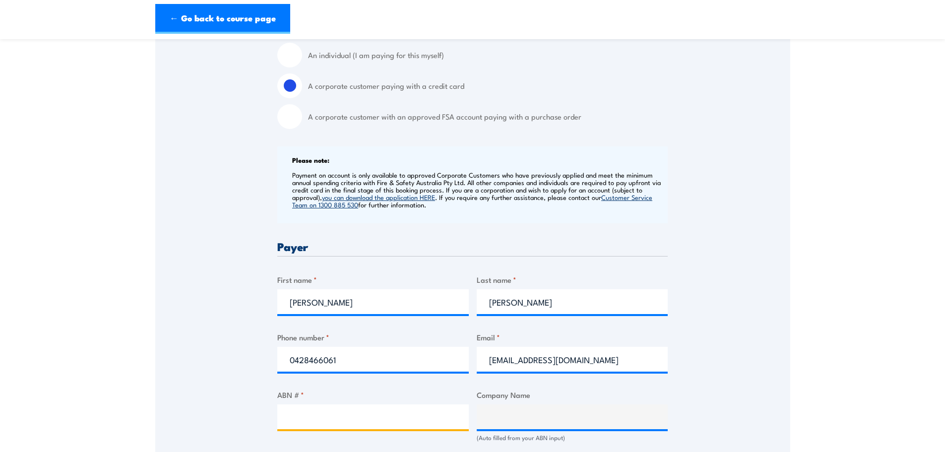
click at [302, 418] on input "ABN # *" at bounding box center [372, 416] width 191 height 25
paste input "ABN: 69 001 740 727"
type input "ABN: 69 001 740 727"
type input "KENNARDS HIRE PTY LIMITED"
drag, startPoint x: 327, startPoint y: 419, endPoint x: 274, endPoint y: 419, distance: 52.6
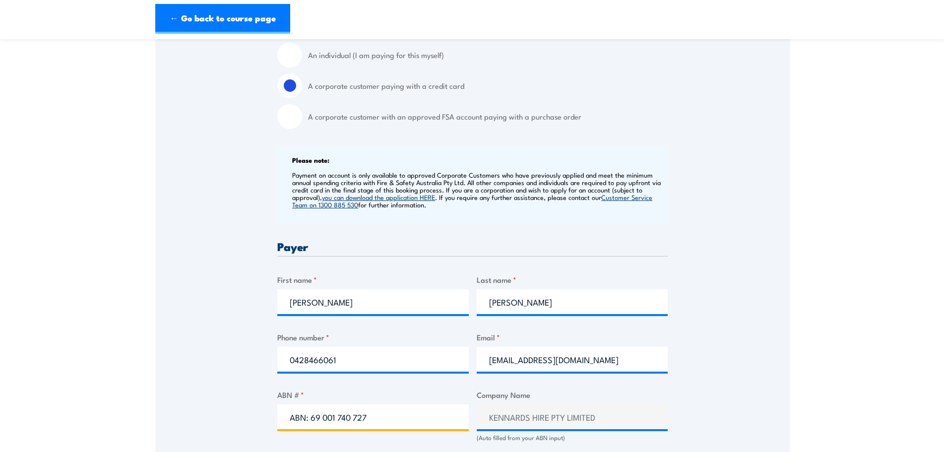
click at [277, 421] on div "Speak to a specialist CALL 1300 885 530 CALL 1300 885 530 " * " indicates requi…" at bounding box center [472, 422] width 635 height 1069
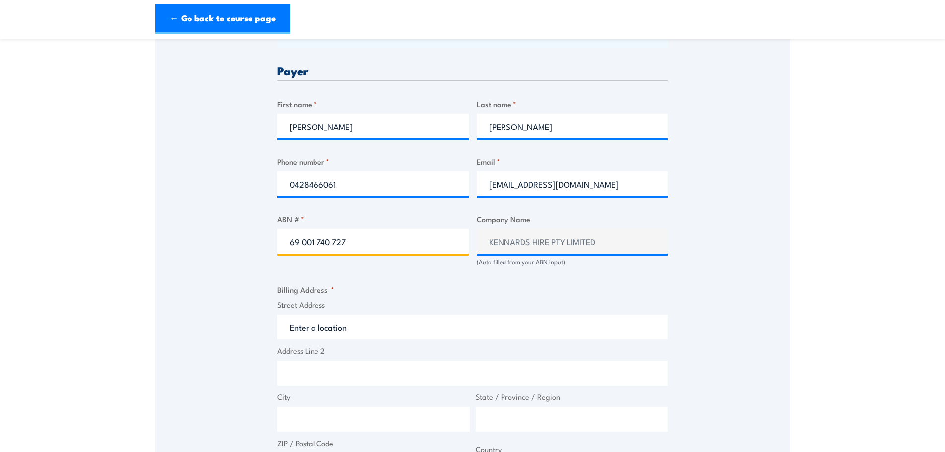
scroll to position [496, 0]
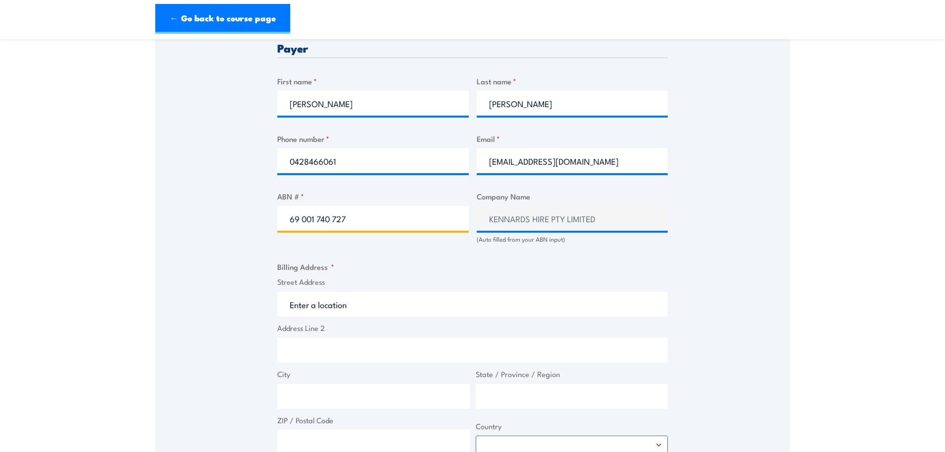
type input "69 001 740 727"
click at [359, 301] on input "Street Address" at bounding box center [472, 304] width 390 height 25
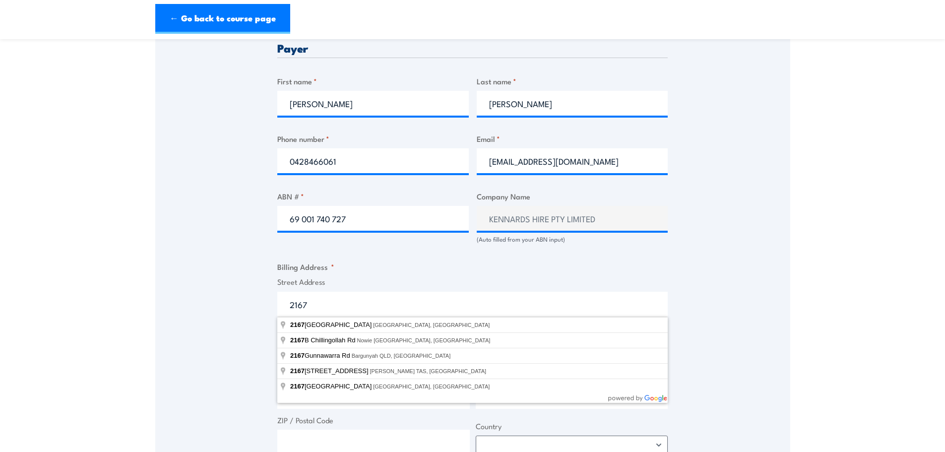
type input "2167 Castlereagh Road, Penrith NSW, Australia"
type input "2167 Castlereagh Rd"
type input "Penrith"
type input "New South Wales"
type input "2750"
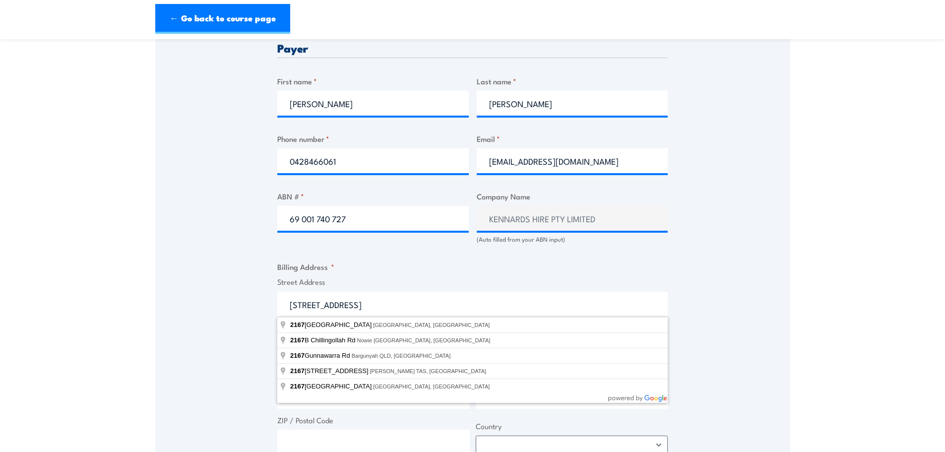
select select "Australia"
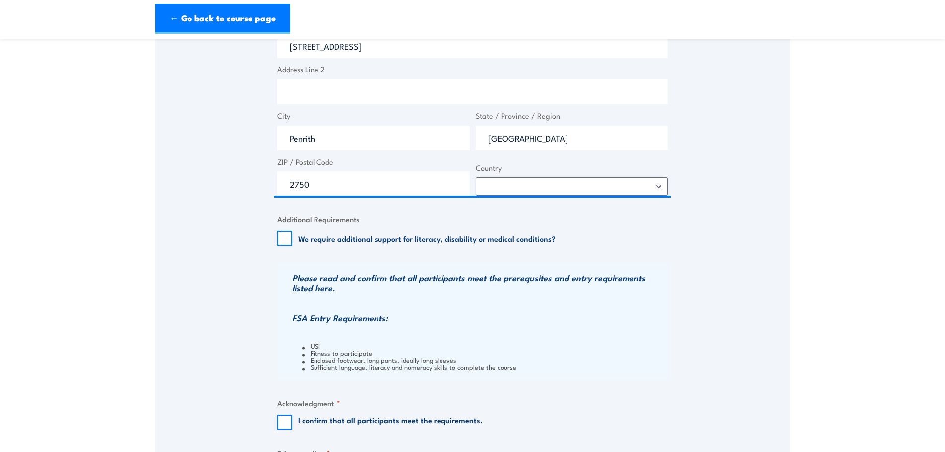
scroll to position [893, 0]
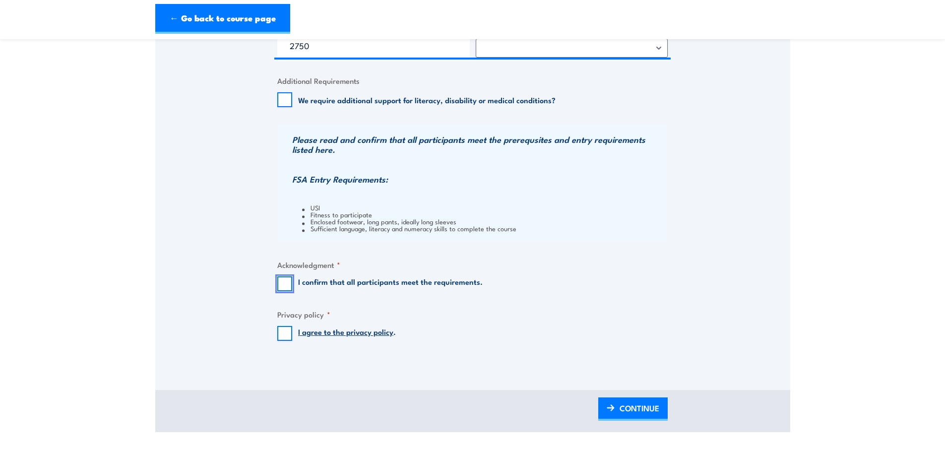
click at [285, 287] on input "I confirm that all participants meet the requirements." at bounding box center [284, 283] width 15 height 15
checkbox input "true"
click at [292, 331] on input "I agree to the privacy policy ." at bounding box center [284, 333] width 15 height 15
checkbox input "true"
click at [638, 404] on span "CONTINUE" at bounding box center [640, 408] width 40 height 26
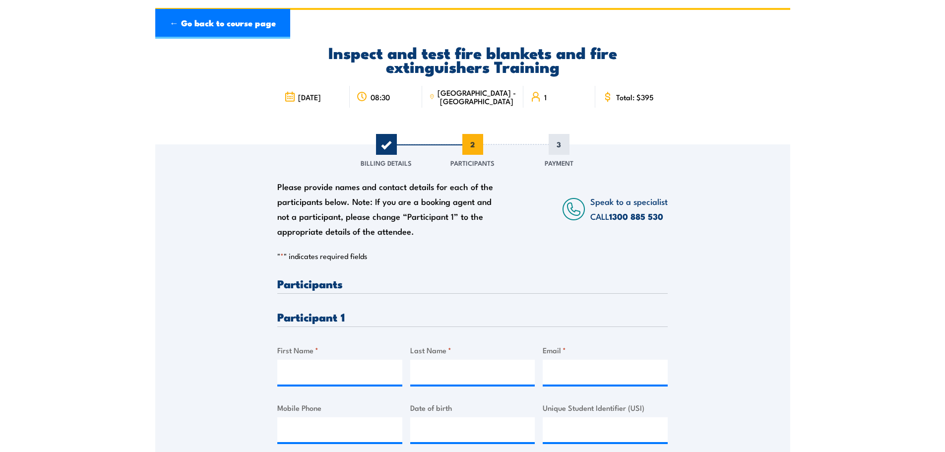
scroll to position [99, 0]
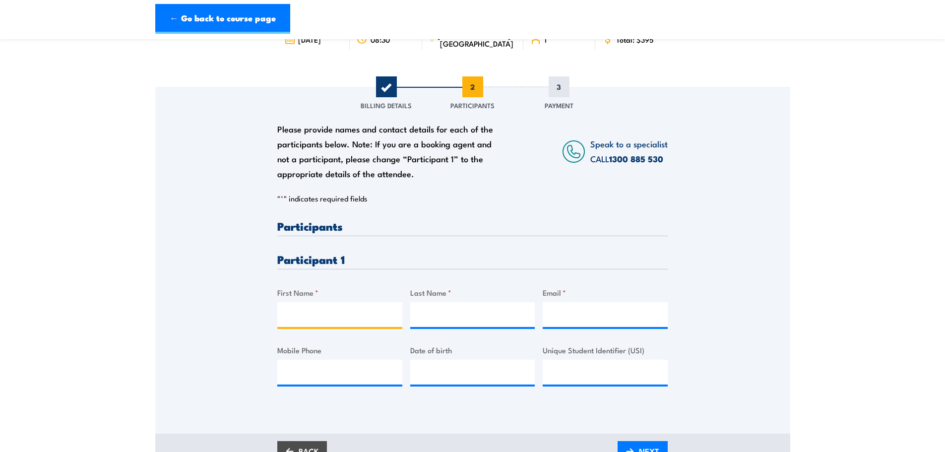
click at [357, 316] on input "First Name *" at bounding box center [339, 314] width 125 height 25
type input "Nicholas"
type input "<"
type input "Martin"
click at [609, 309] on input "Email *" at bounding box center [605, 314] width 125 height 25
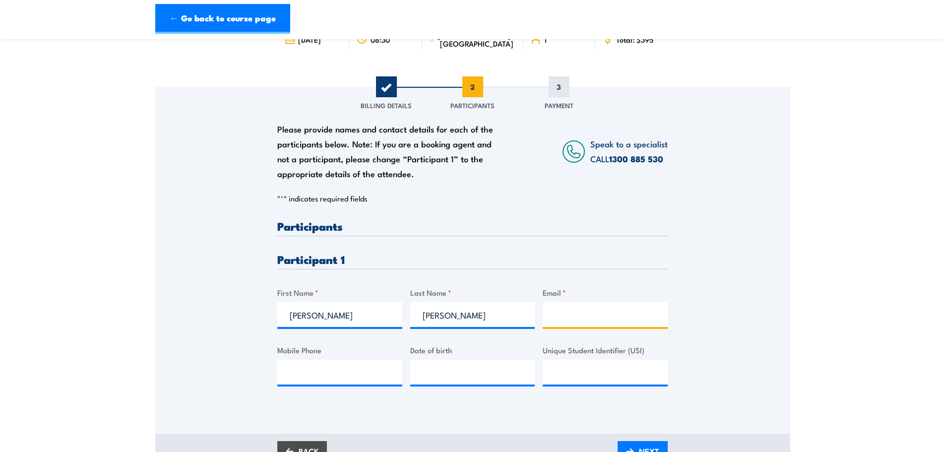
paste input "nicholasmartin@kennards.com.au"
type input "nicholasmartin@kennards.com.au"
click at [334, 371] on input "Mobile Phone" at bounding box center [339, 372] width 125 height 25
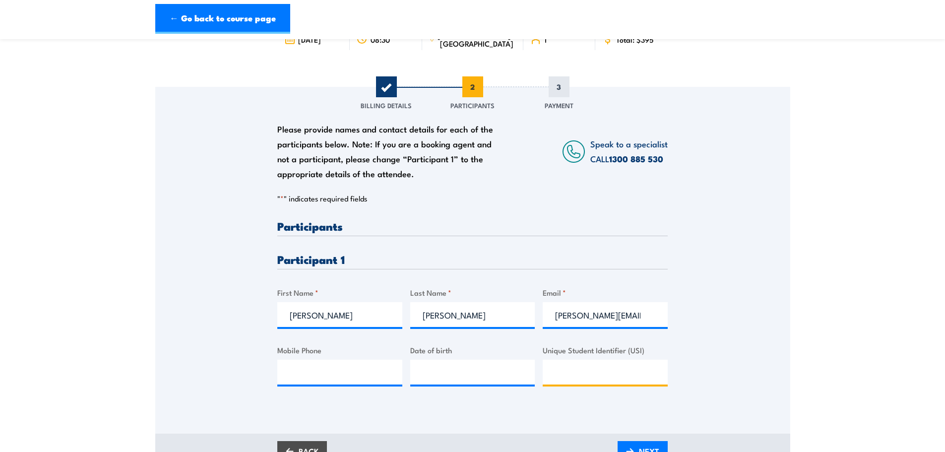
click at [583, 367] on input "Unique Student Identifier (USI)" at bounding box center [605, 372] width 125 height 25
type input "W6GRJT44WM"
click at [472, 362] on input "__/__/____" at bounding box center [472, 372] width 125 height 25
click at [428, 363] on input "__/__/____" at bounding box center [472, 372] width 125 height 25
click at [424, 367] on input "__/__/____" at bounding box center [472, 372] width 125 height 25
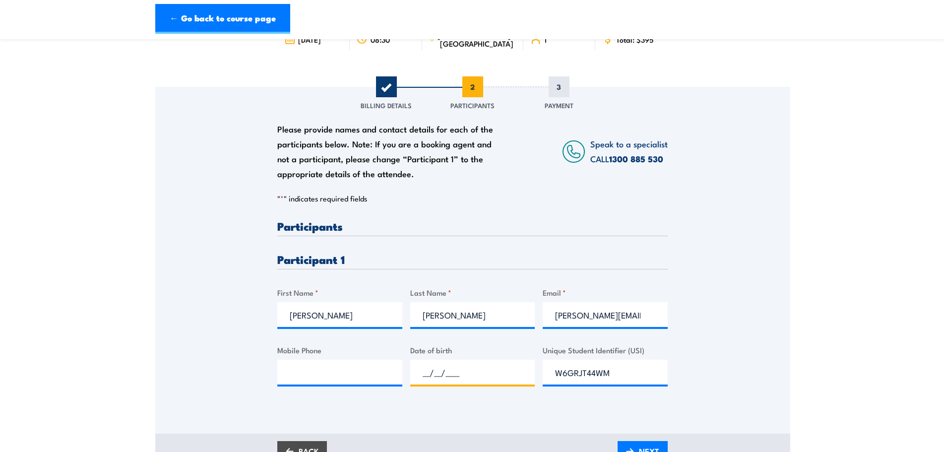
click at [410, 373] on input "__/__/____" at bounding box center [472, 372] width 125 height 25
type input "05/08/1994"
click at [370, 379] on input "Mobile Phone" at bounding box center [339, 372] width 125 height 25
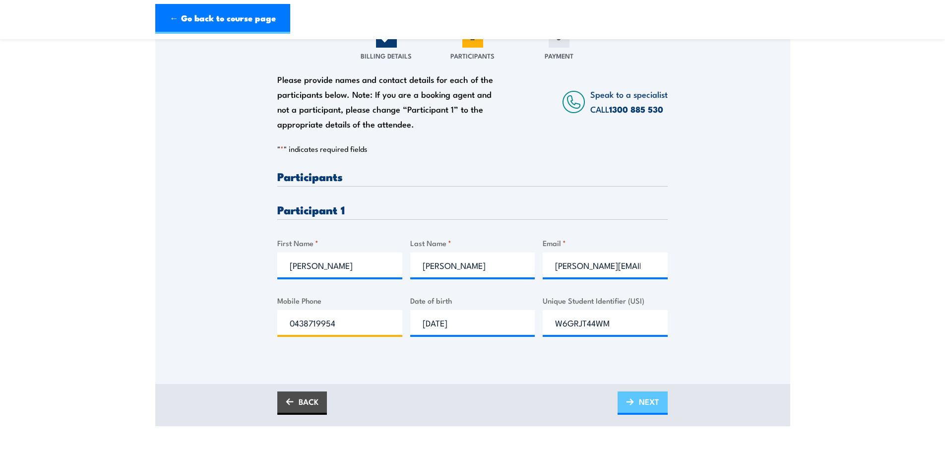
type input "0438719954"
click at [634, 403] on link "NEXT" at bounding box center [643, 402] width 50 height 23
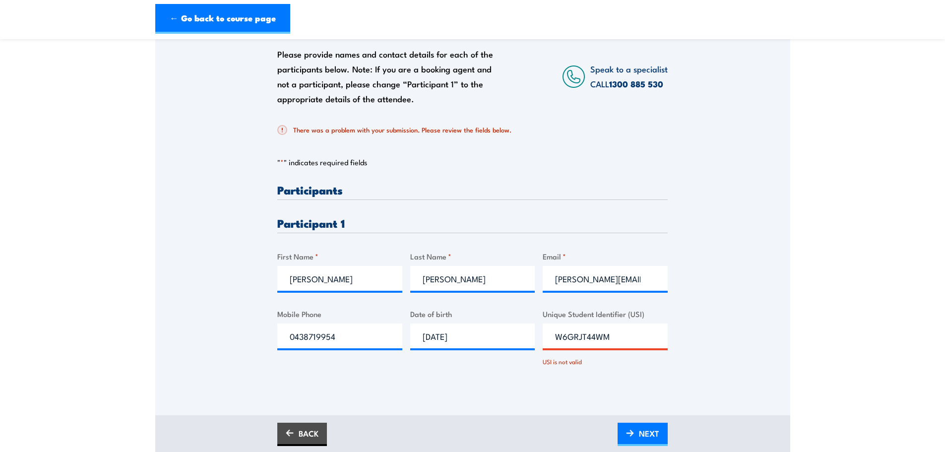
scroll to position [198, 0]
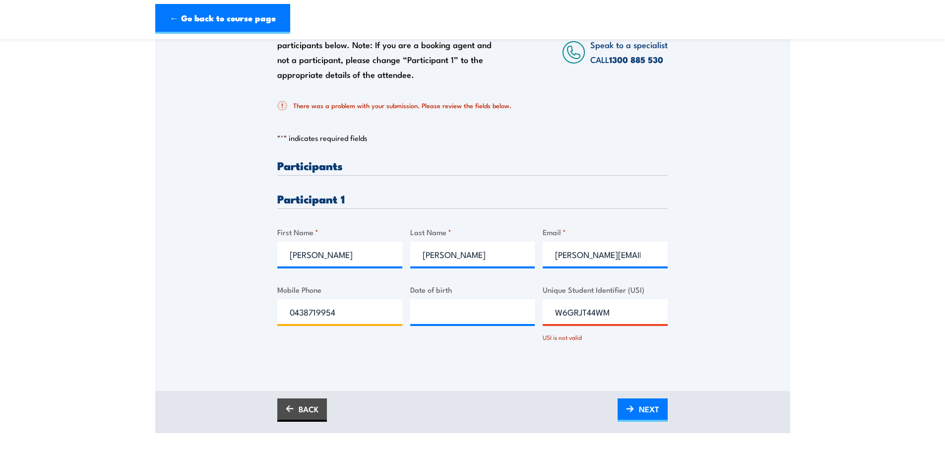
type input "043871995405/08/1994"
type input "__/__/____"
type input "0438719954"
type input "05/08/1994"
click at [459, 336] on div "Date of birth 05/08/1994" at bounding box center [472, 313] width 125 height 58
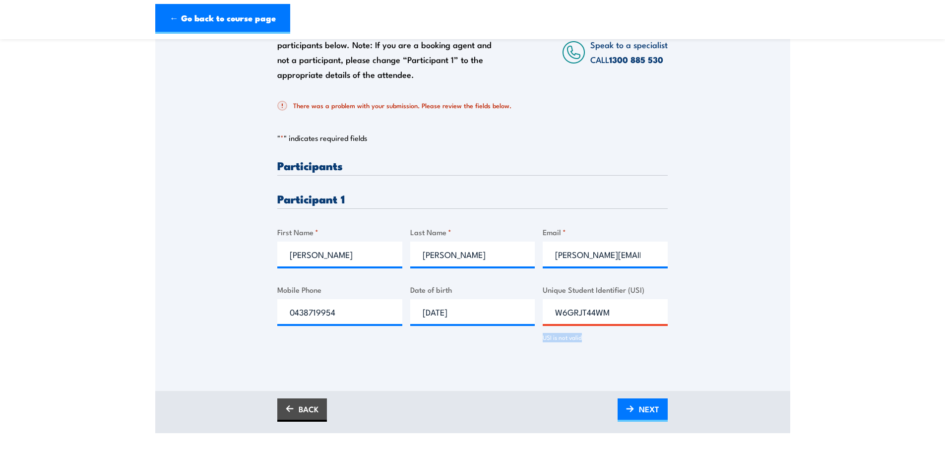
drag, startPoint x: 544, startPoint y: 341, endPoint x: 588, endPoint y: 341, distance: 44.2
click at [588, 341] on div "USI is not valid" at bounding box center [605, 335] width 125 height 14
click at [587, 340] on div "USI is not valid" at bounding box center [605, 335] width 125 height 14
click at [561, 313] on input "W6GRJT44WM" at bounding box center [605, 311] width 125 height 25
type input "Y6GRJT44WM"
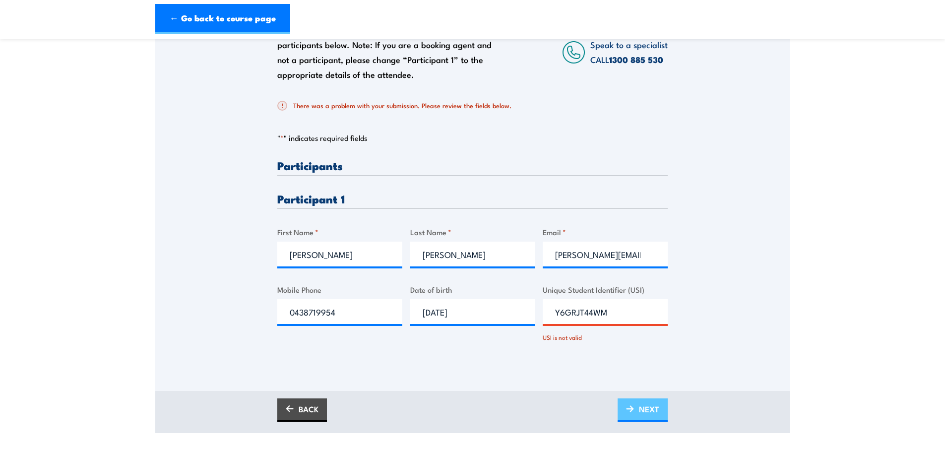
click at [629, 412] on img at bounding box center [630, 408] width 8 height 7
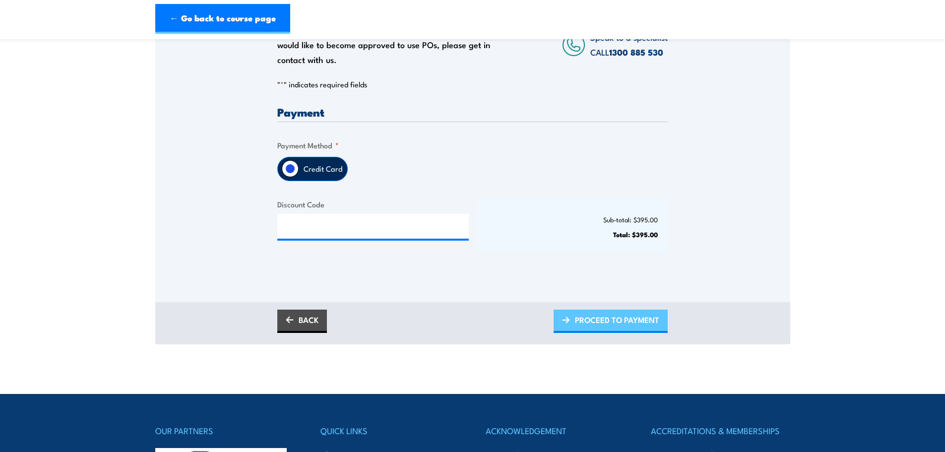
click at [581, 317] on span "PROCEED TO PAYMENT" at bounding box center [617, 320] width 84 height 26
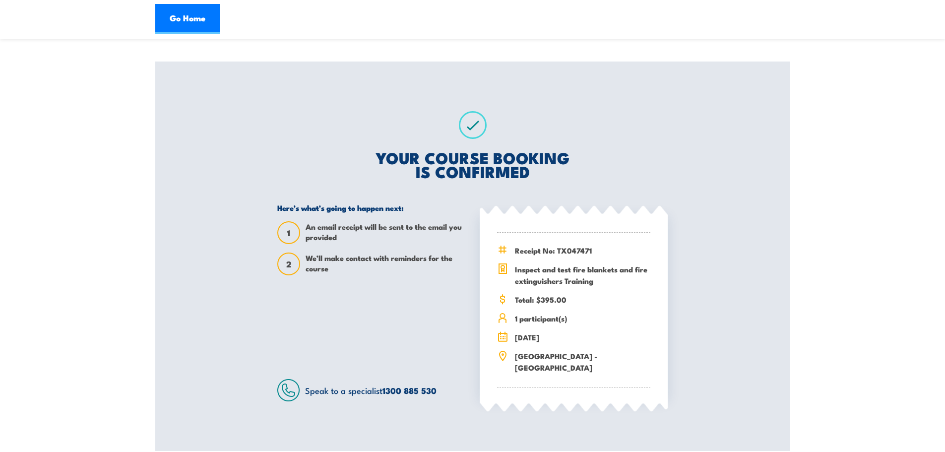
scroll to position [149, 0]
